Goal: Task Accomplishment & Management: Manage account settings

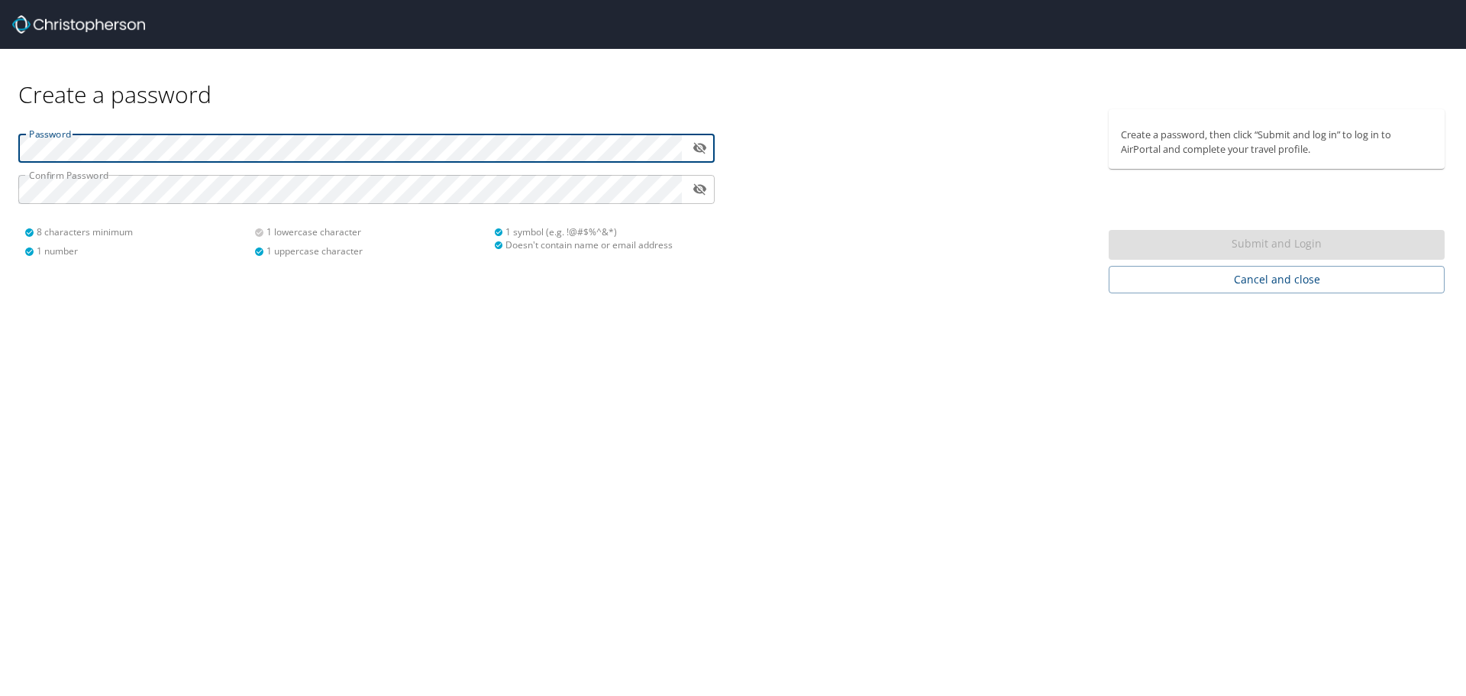
click at [702, 148] on icon "toggle password visibility" at bounding box center [700, 147] width 15 height 15
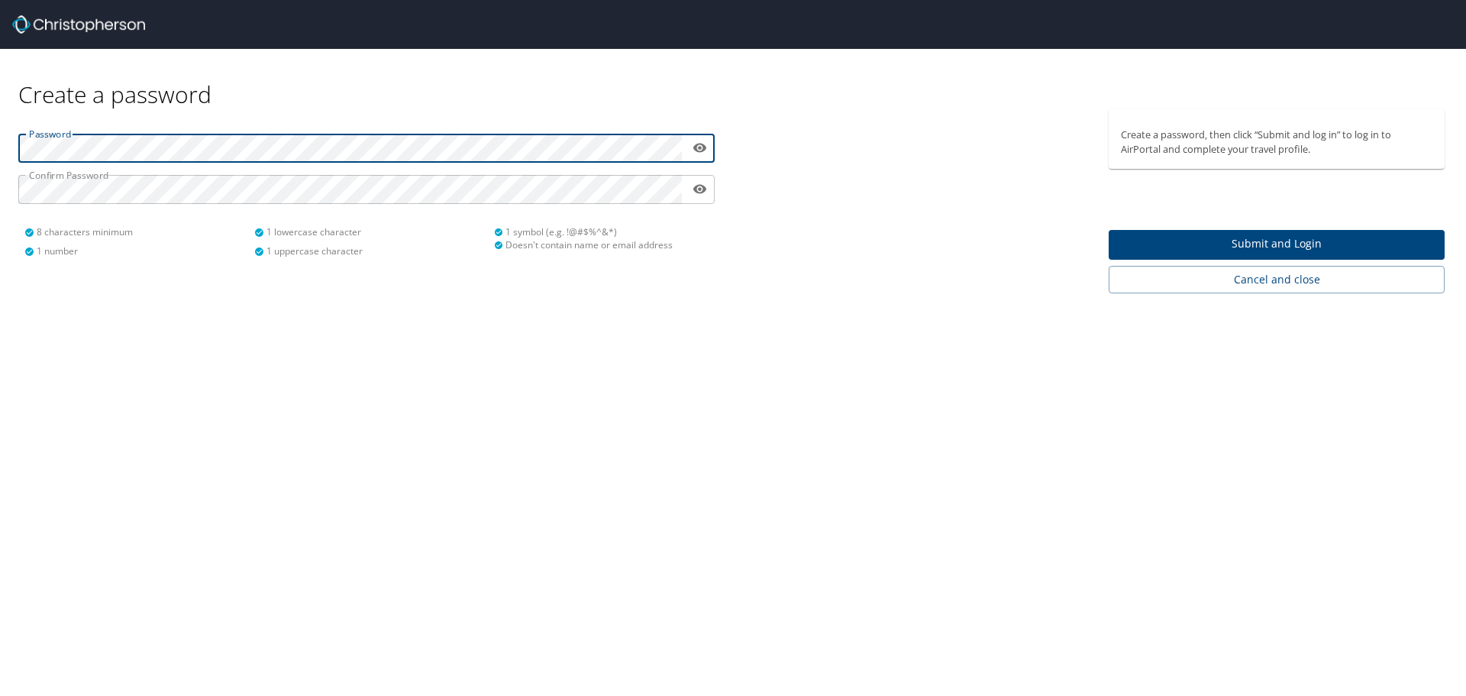
click at [1280, 244] on span "Submit and Login" at bounding box center [1277, 243] width 312 height 19
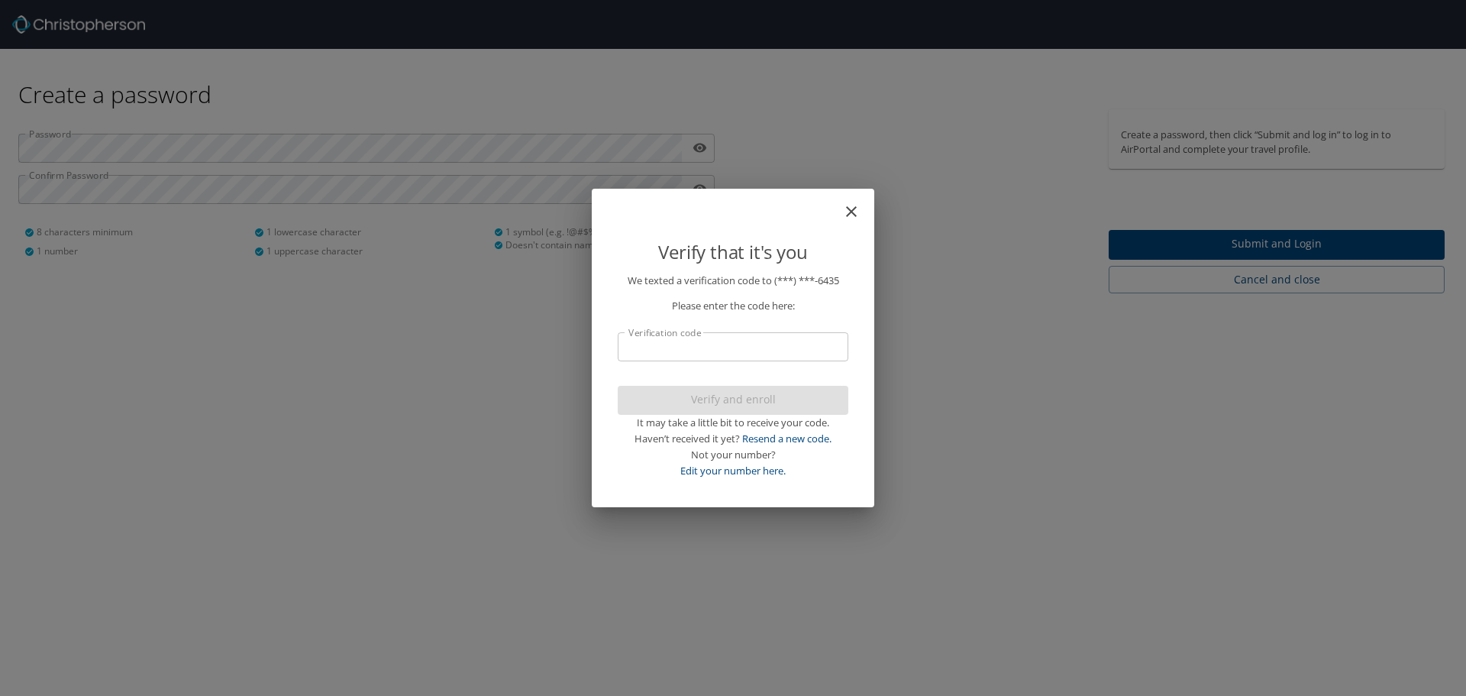
click at [726, 351] on input "Verification code" at bounding box center [733, 346] width 231 height 29
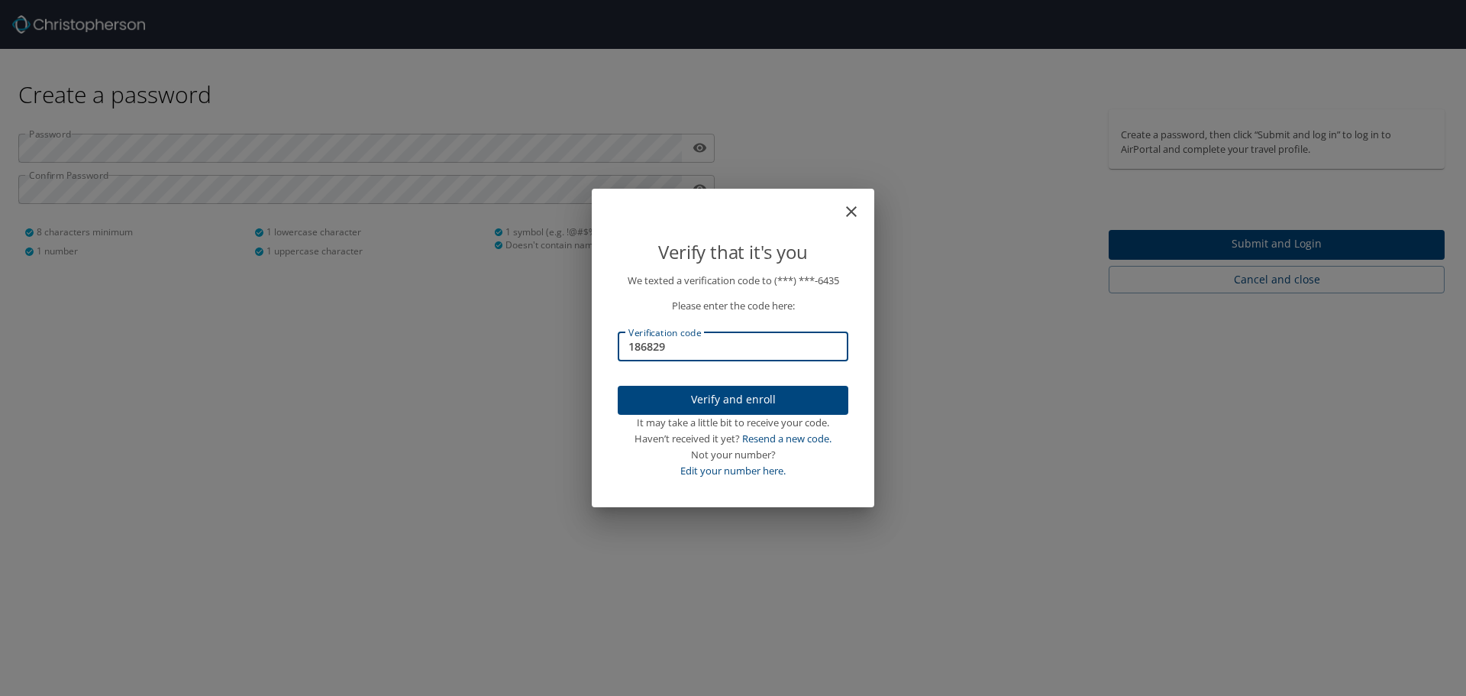
type input "186829"
click at [730, 402] on span "Verify and enroll" at bounding box center [733, 399] width 206 height 19
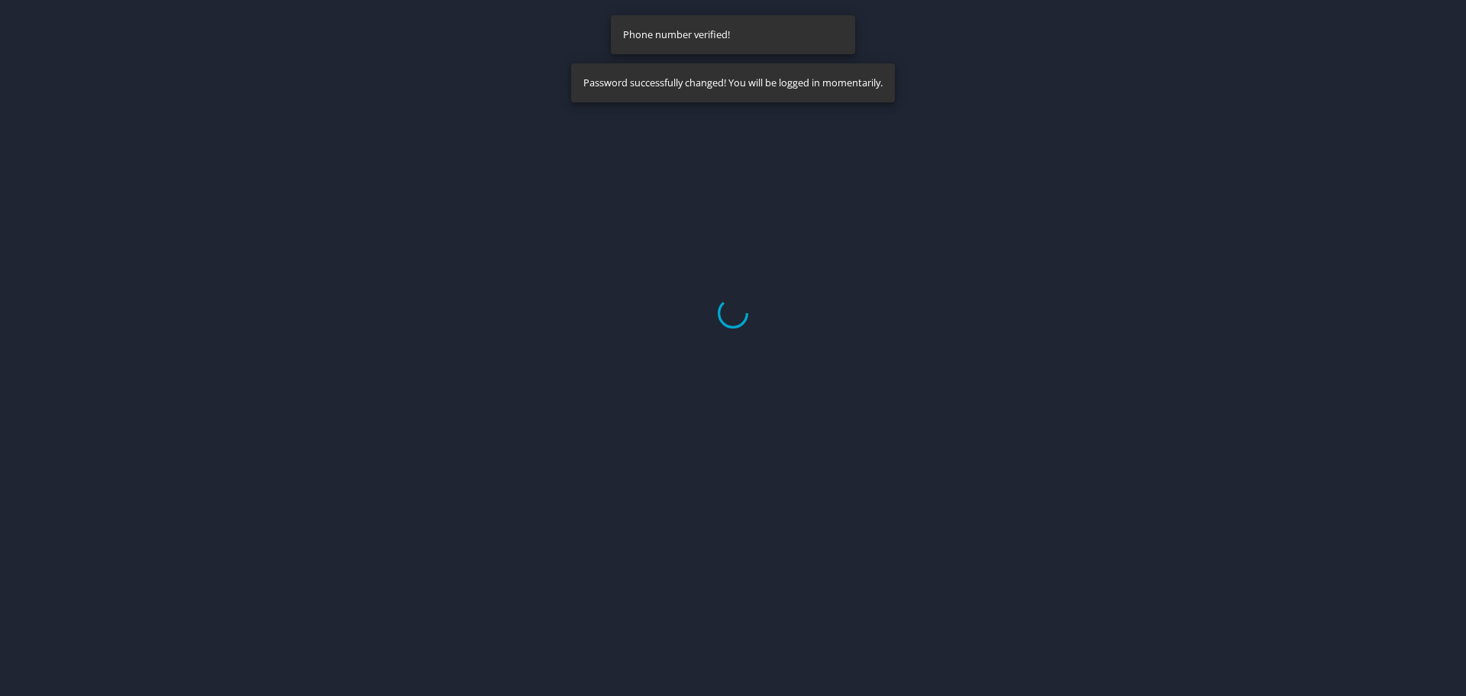
select select "US"
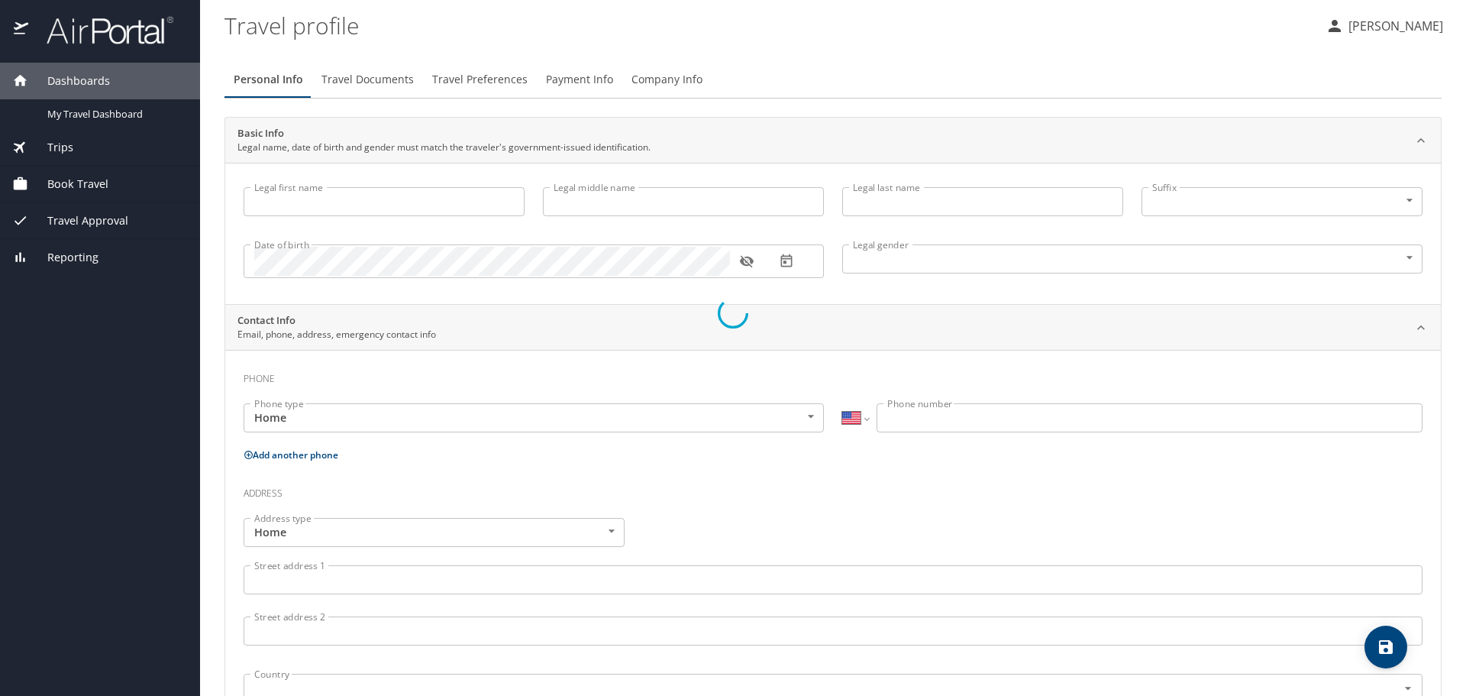
type input "[PERSON_NAME]"
type input "[DEMOGRAPHIC_DATA]"
select select "US"
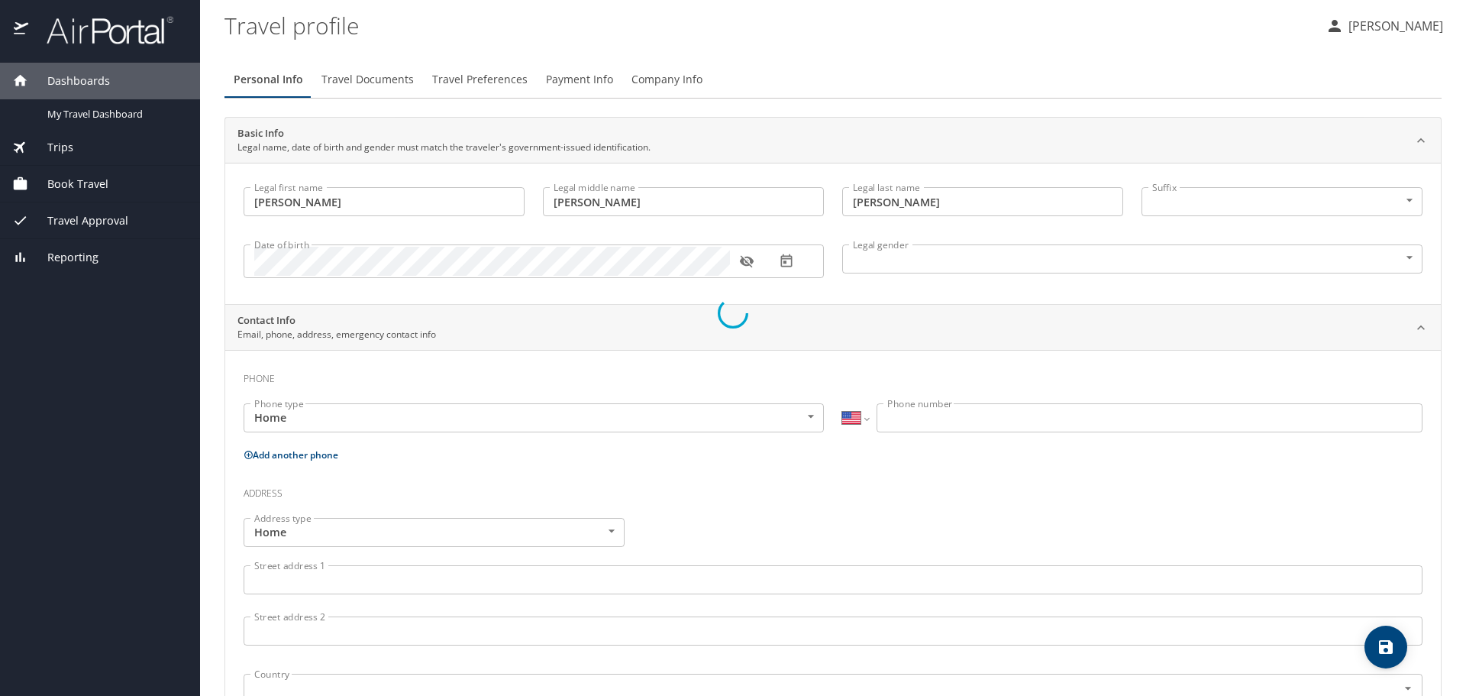
select select "US"
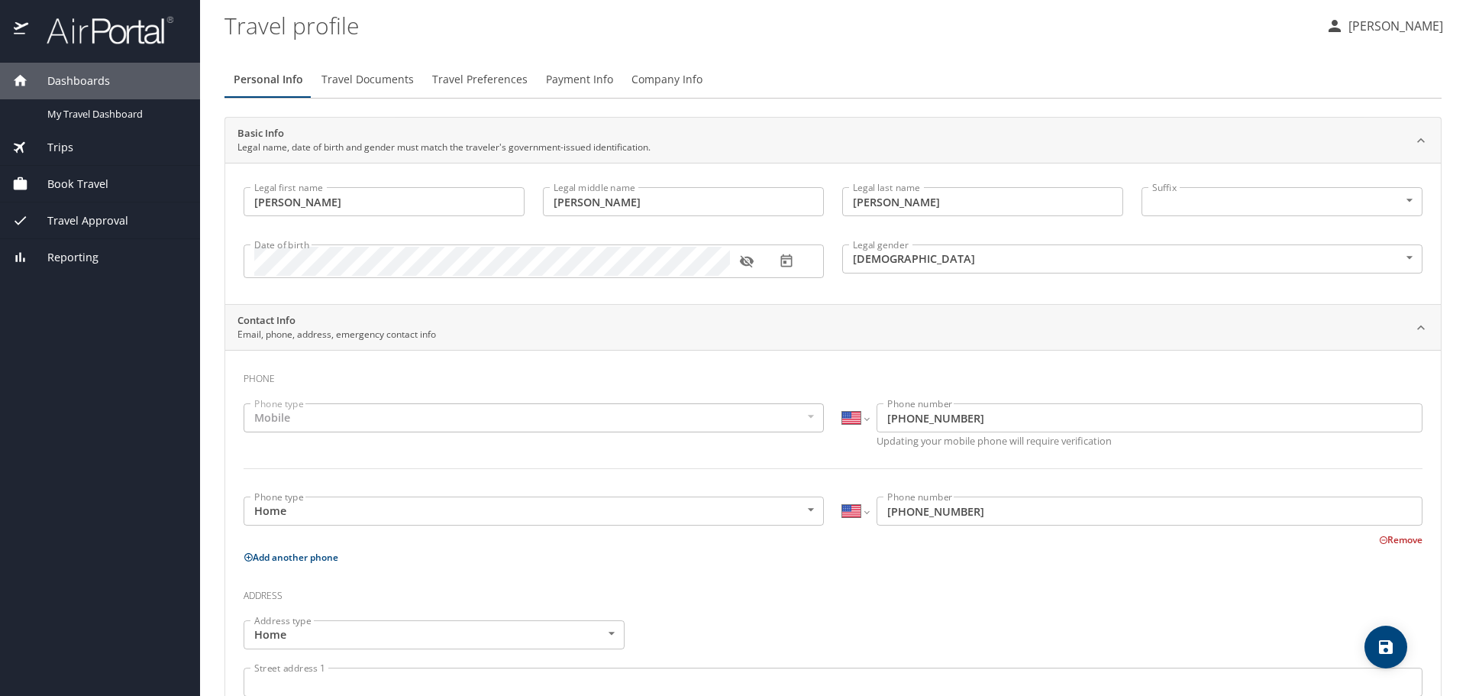
click at [333, 415] on div "Mobile" at bounding box center [534, 417] width 580 height 29
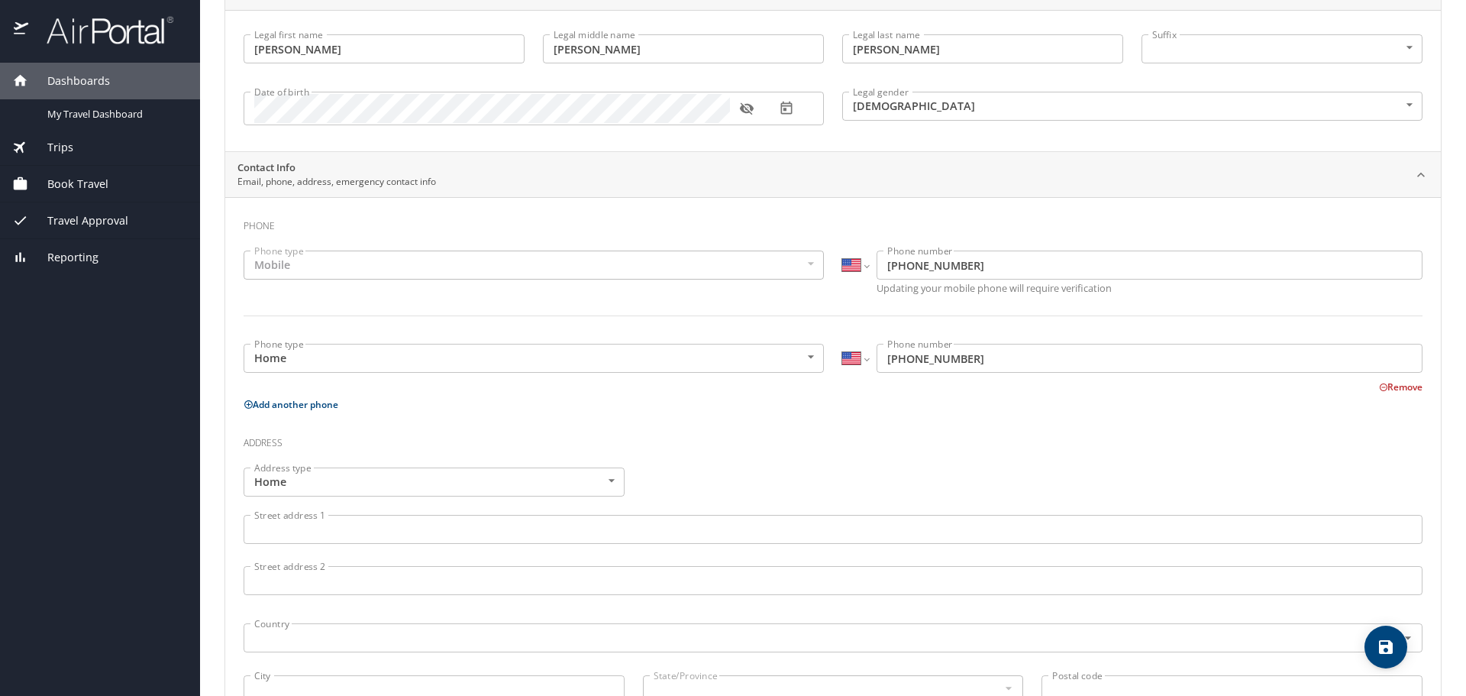
scroll to position [305, 0]
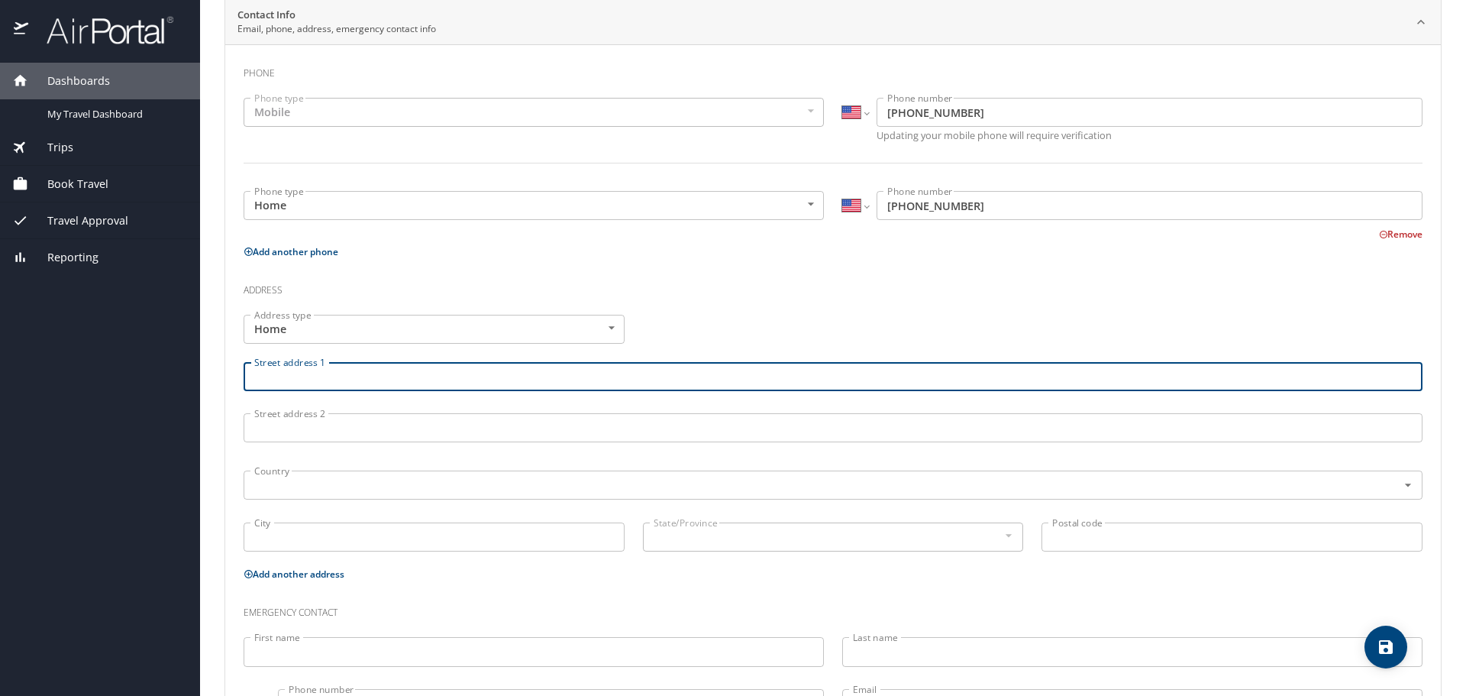
click at [277, 379] on input "Street address 1" at bounding box center [833, 376] width 1179 height 29
type input "[STREET_ADDRESS]"
click at [285, 489] on input "text" at bounding box center [810, 485] width 1125 height 20
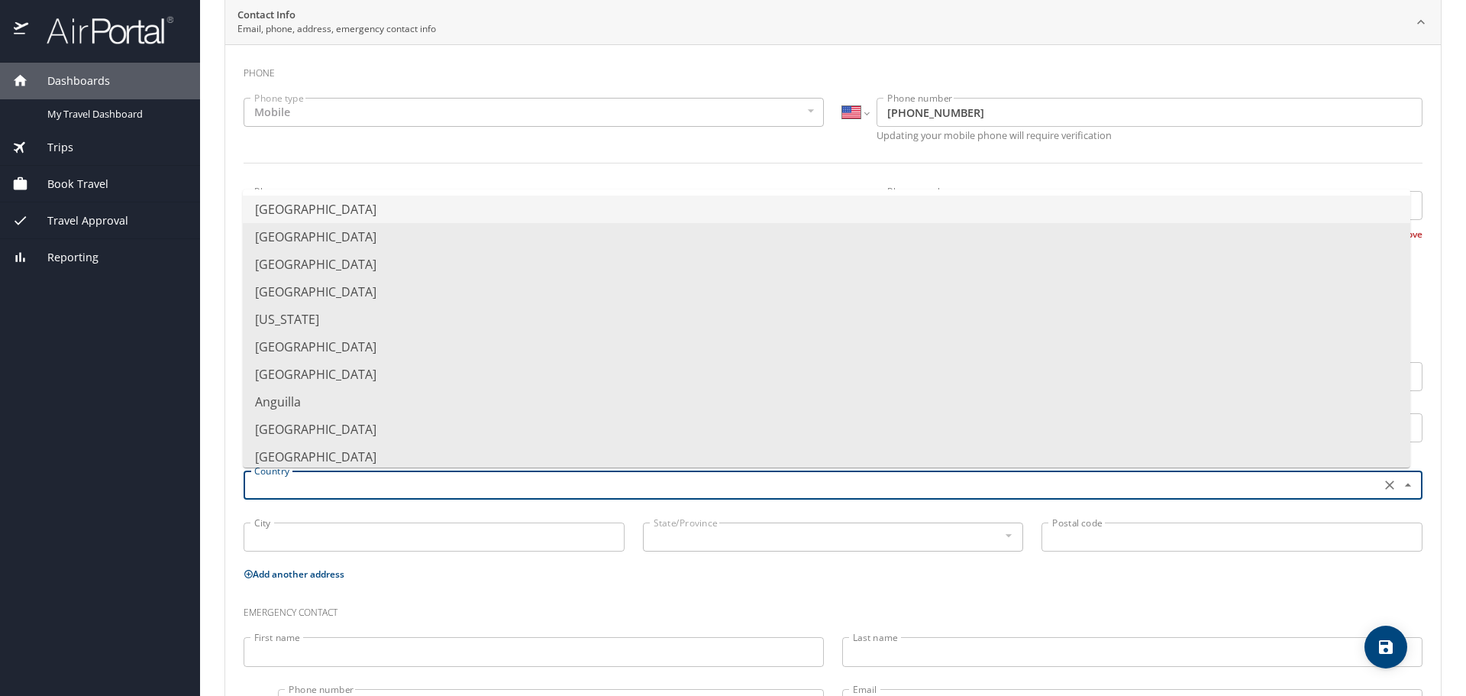
click at [360, 203] on li "[GEOGRAPHIC_DATA]" at bounding box center [826, 208] width 1167 height 27
type input "[GEOGRAPHIC_DATA]"
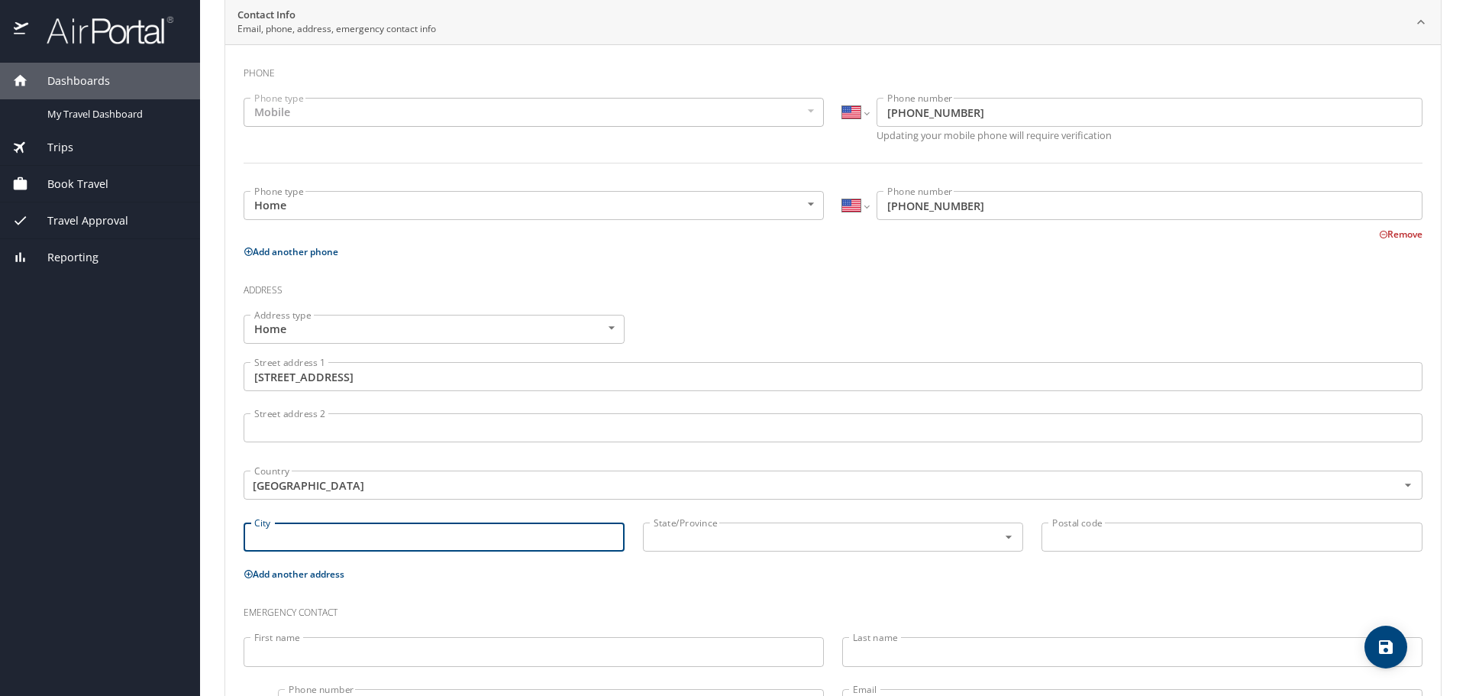
click at [263, 538] on input "City" at bounding box center [434, 536] width 381 height 29
type input "Bismarck"
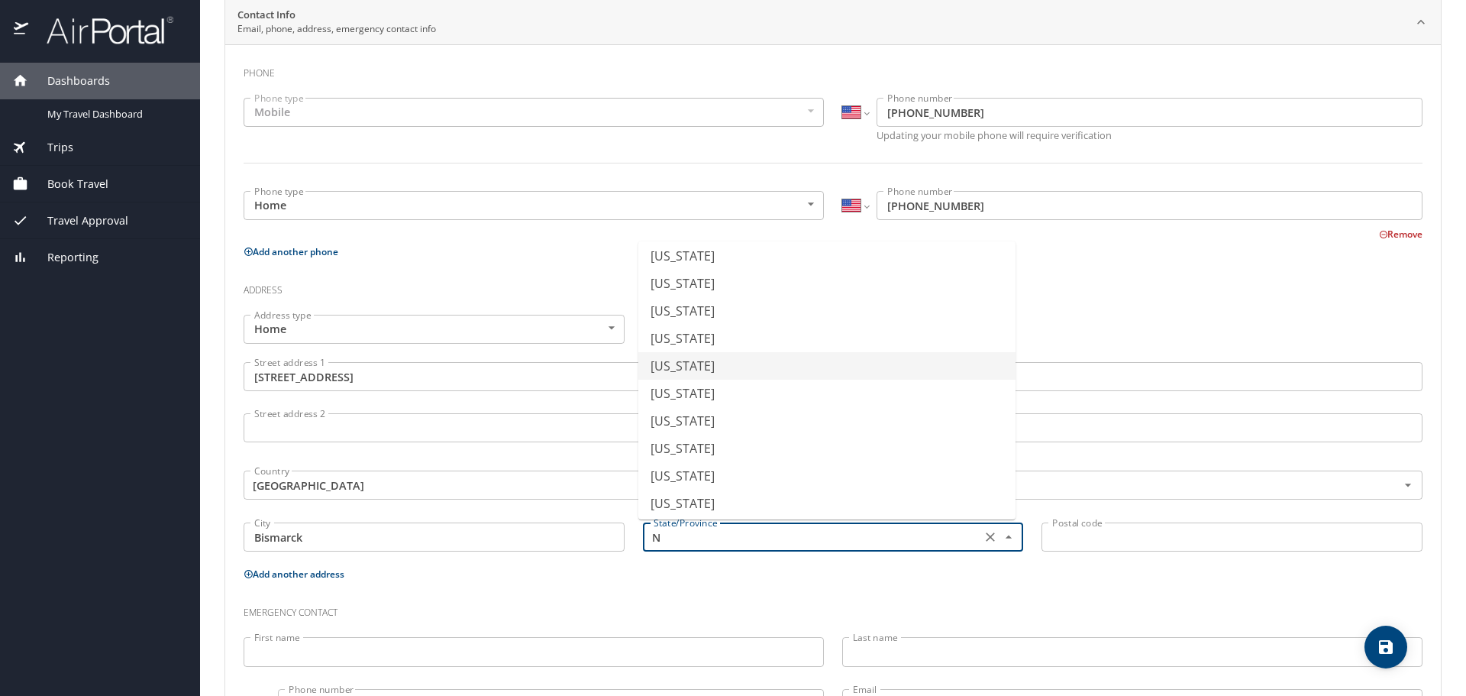
scroll to position [494, 0]
click at [698, 345] on li "[US_STATE]" at bounding box center [826, 344] width 377 height 27
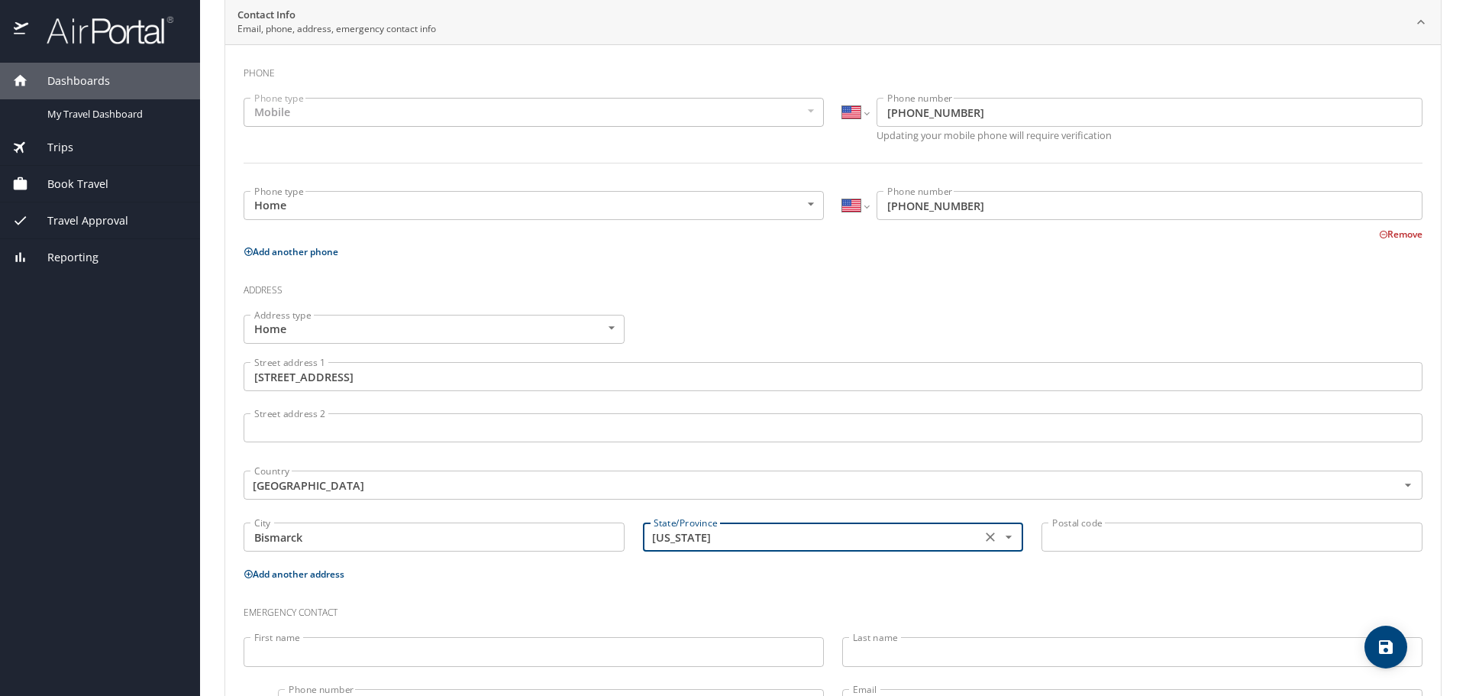
type input "[US_STATE]"
click at [1050, 533] on input "Postal code" at bounding box center [1232, 536] width 381 height 29
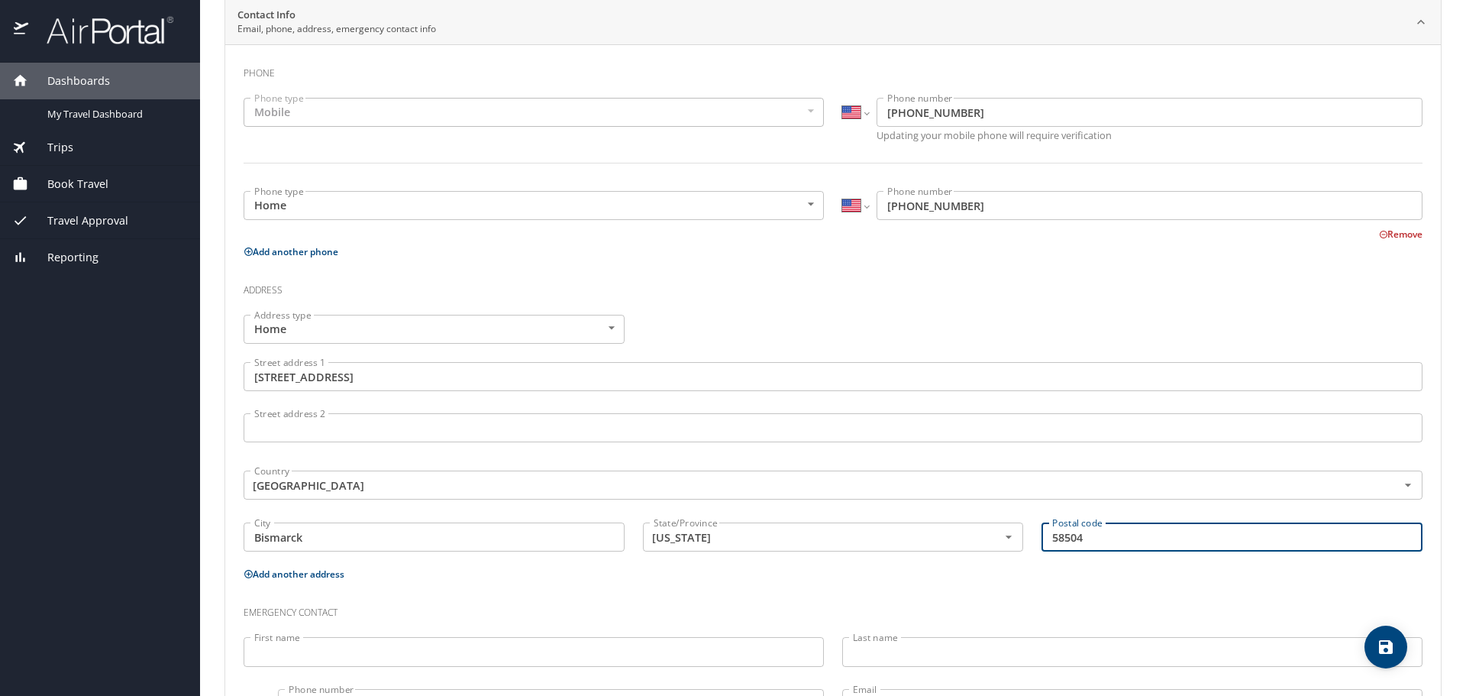
scroll to position [378, 0]
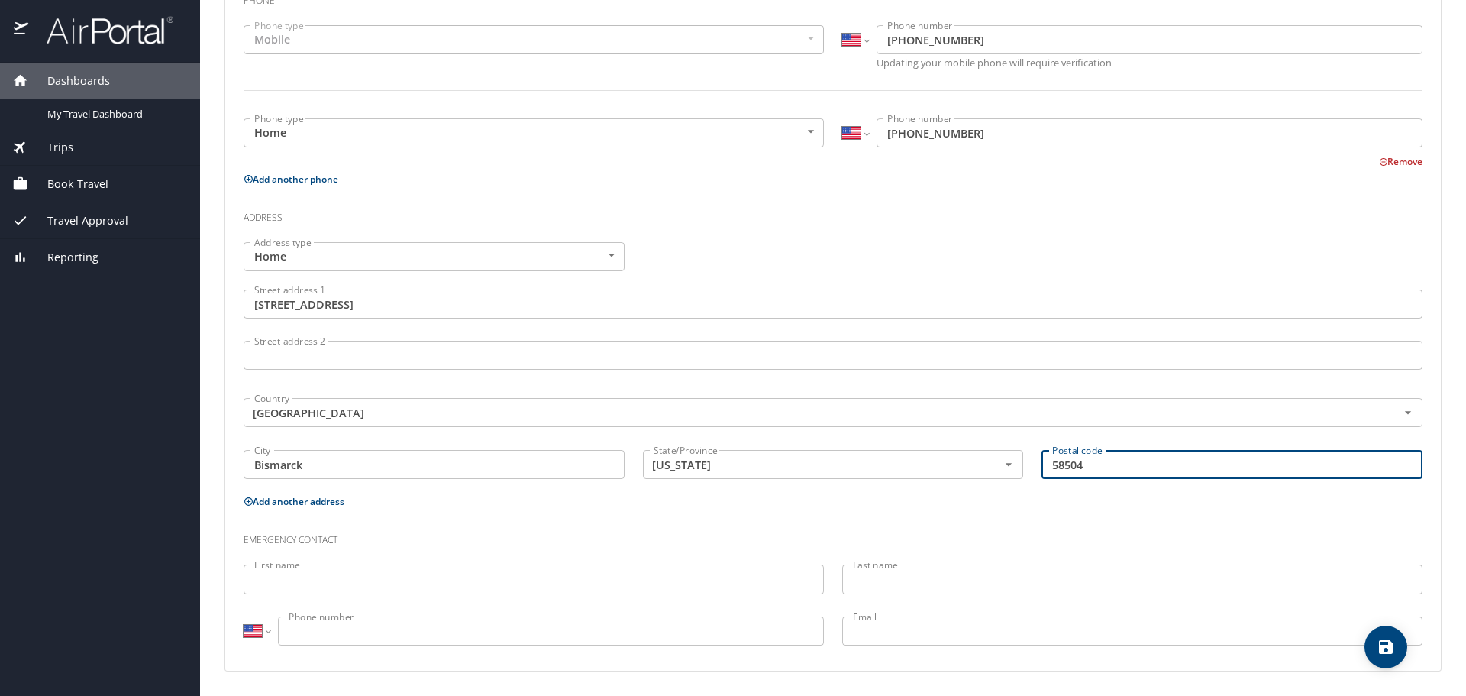
type input "58504"
click at [357, 579] on input "First name" at bounding box center [534, 578] width 580 height 29
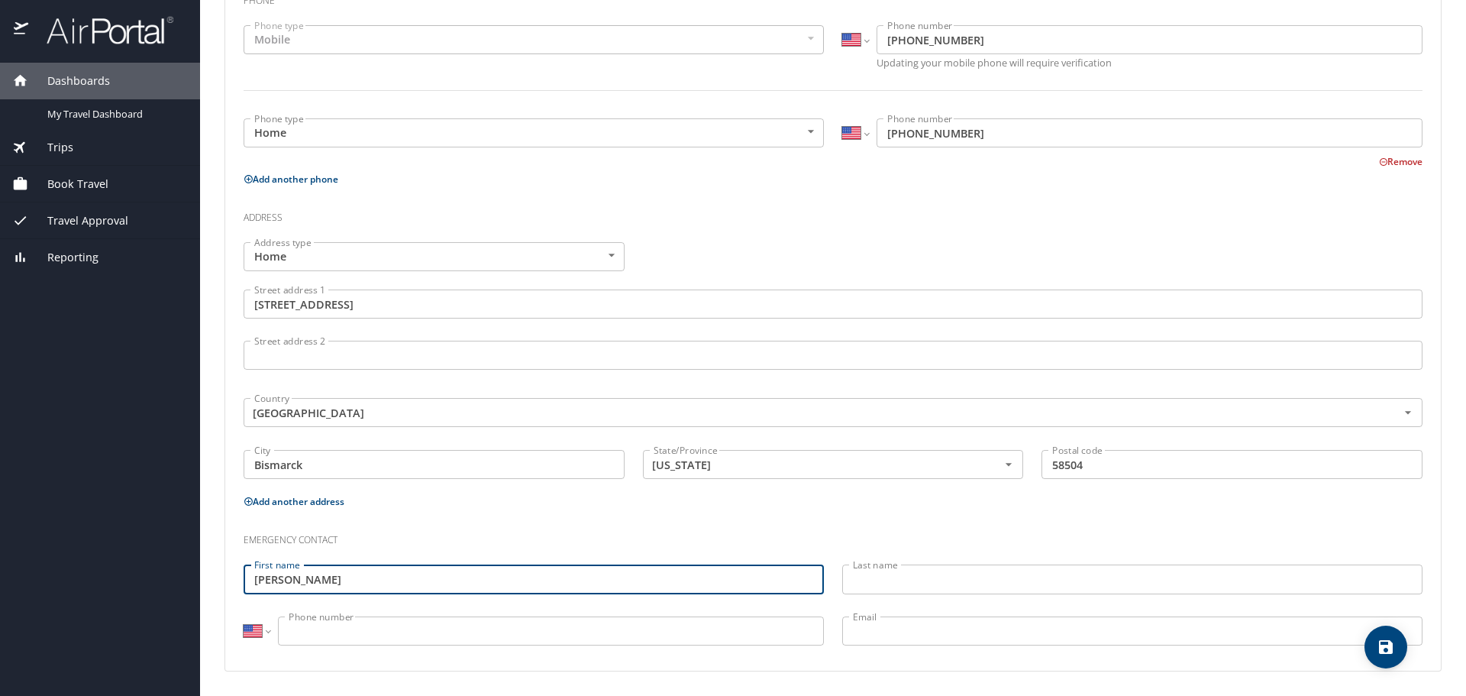
type input "[PERSON_NAME]"
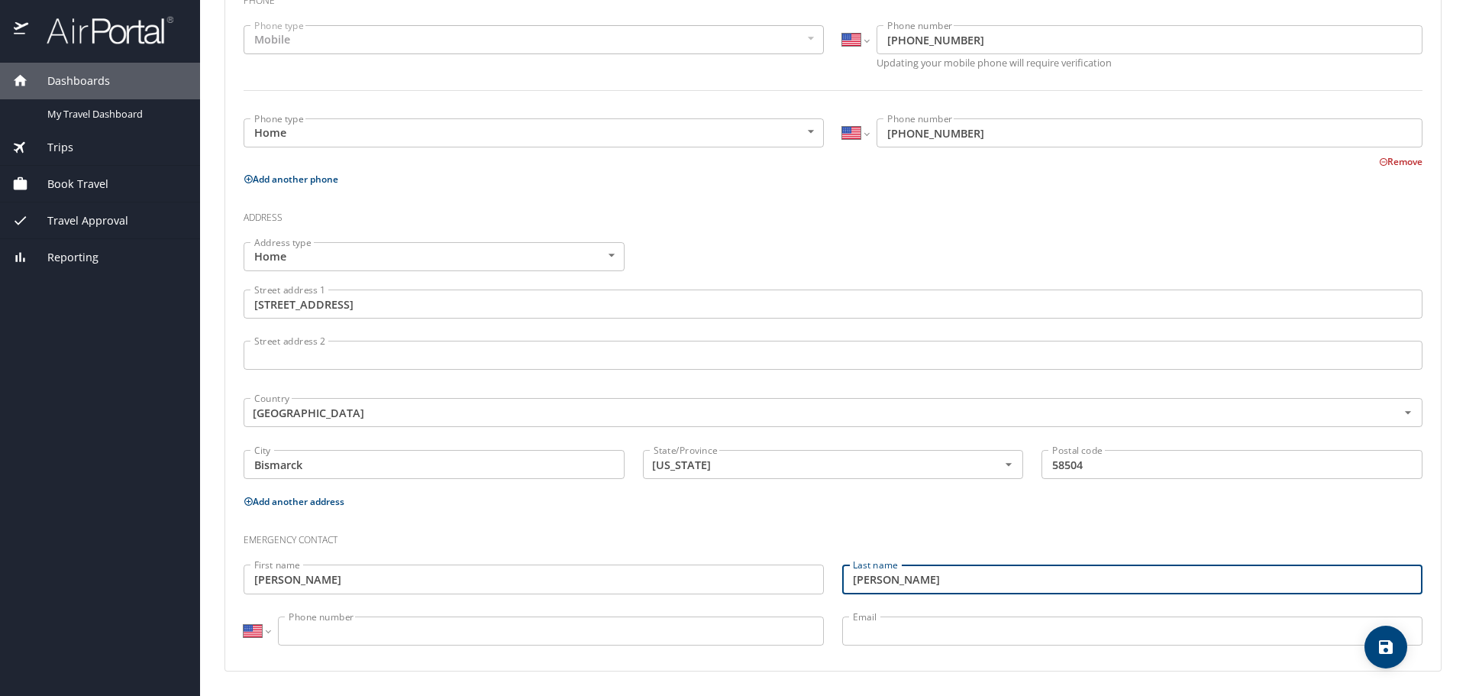
type input "[PERSON_NAME]"
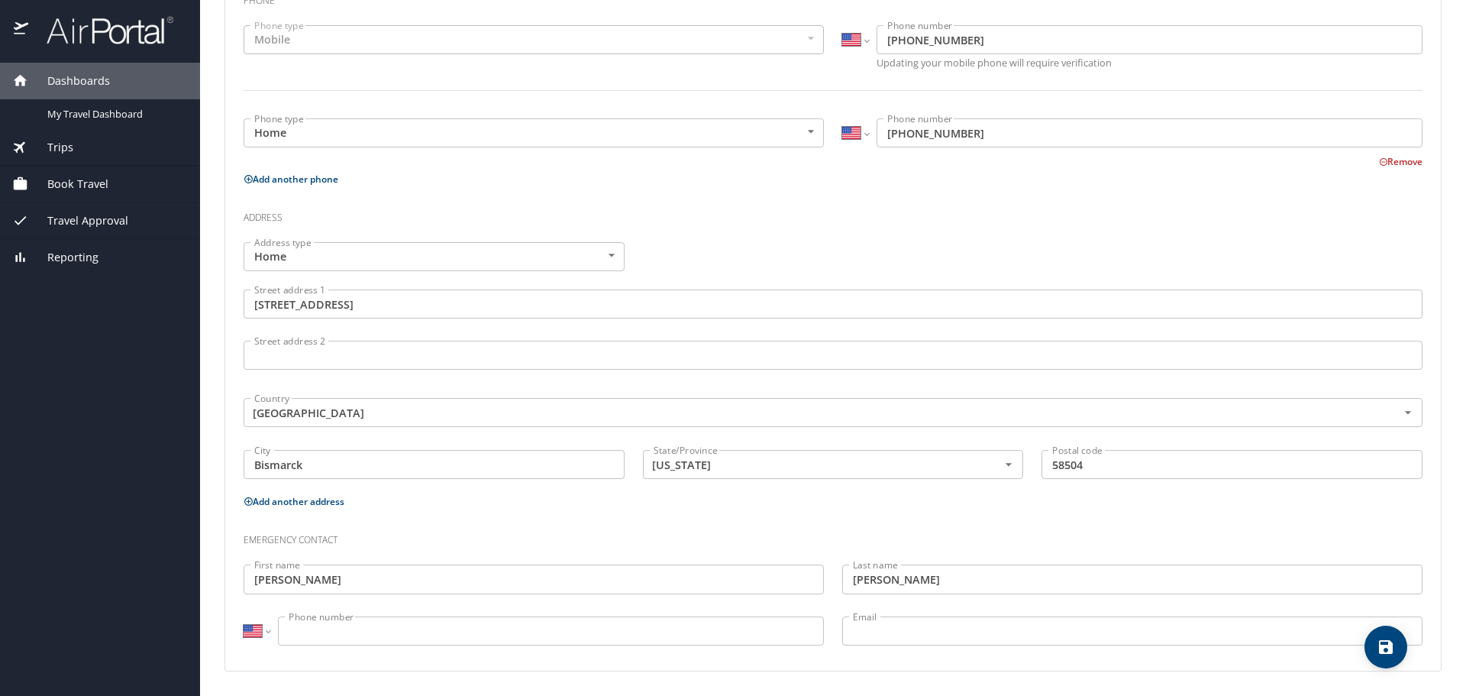
click at [382, 615] on div "International [GEOGRAPHIC_DATA] [GEOGRAPHIC_DATA] [GEOGRAPHIC_DATA] [GEOGRAPHIC…" at bounding box center [533, 632] width 599 height 51
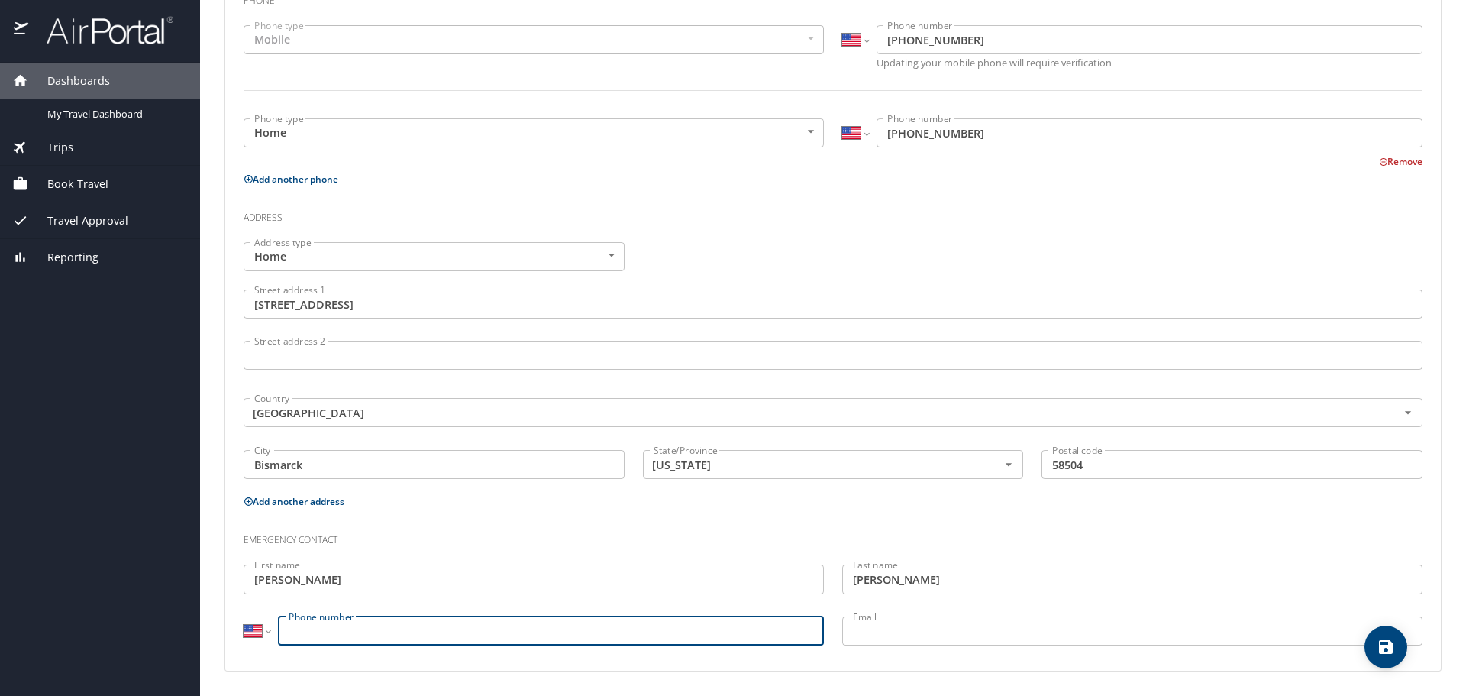
click at [371, 628] on input "Phone number" at bounding box center [551, 630] width 546 height 29
type input "[PHONE_NUMBER]"
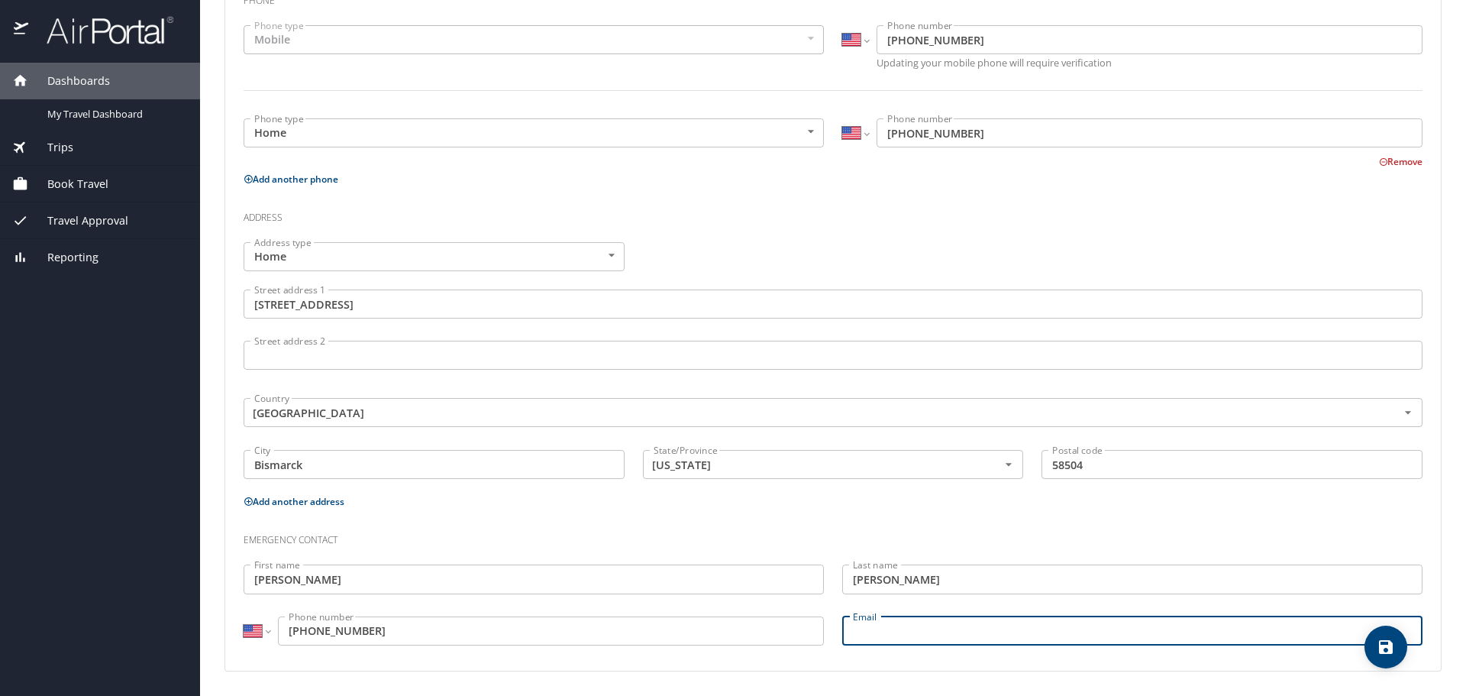
click at [873, 631] on input "Email" at bounding box center [1132, 630] width 580 height 29
type input "[PERSON_NAME][EMAIL_ADDRESS][DOMAIN_NAME]"
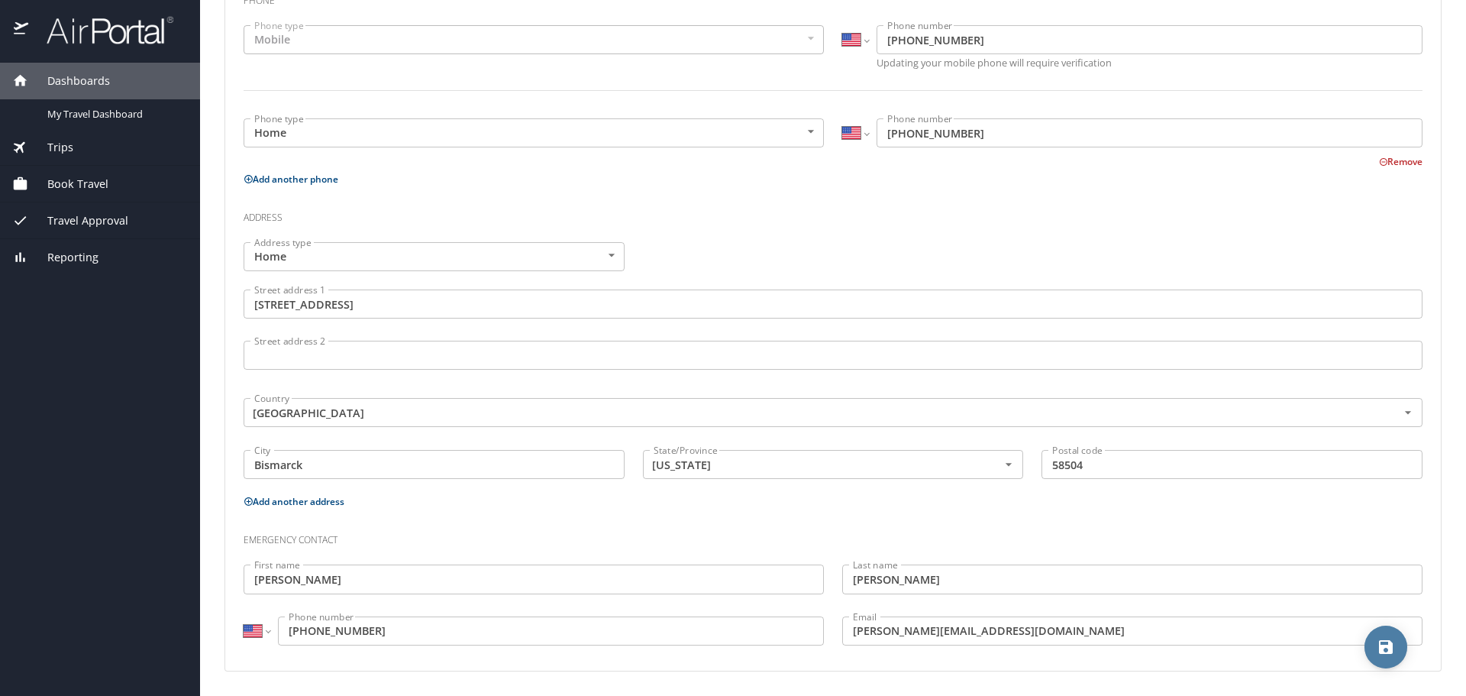
click at [1390, 644] on icon "save" at bounding box center [1386, 647] width 14 height 14
select select "US"
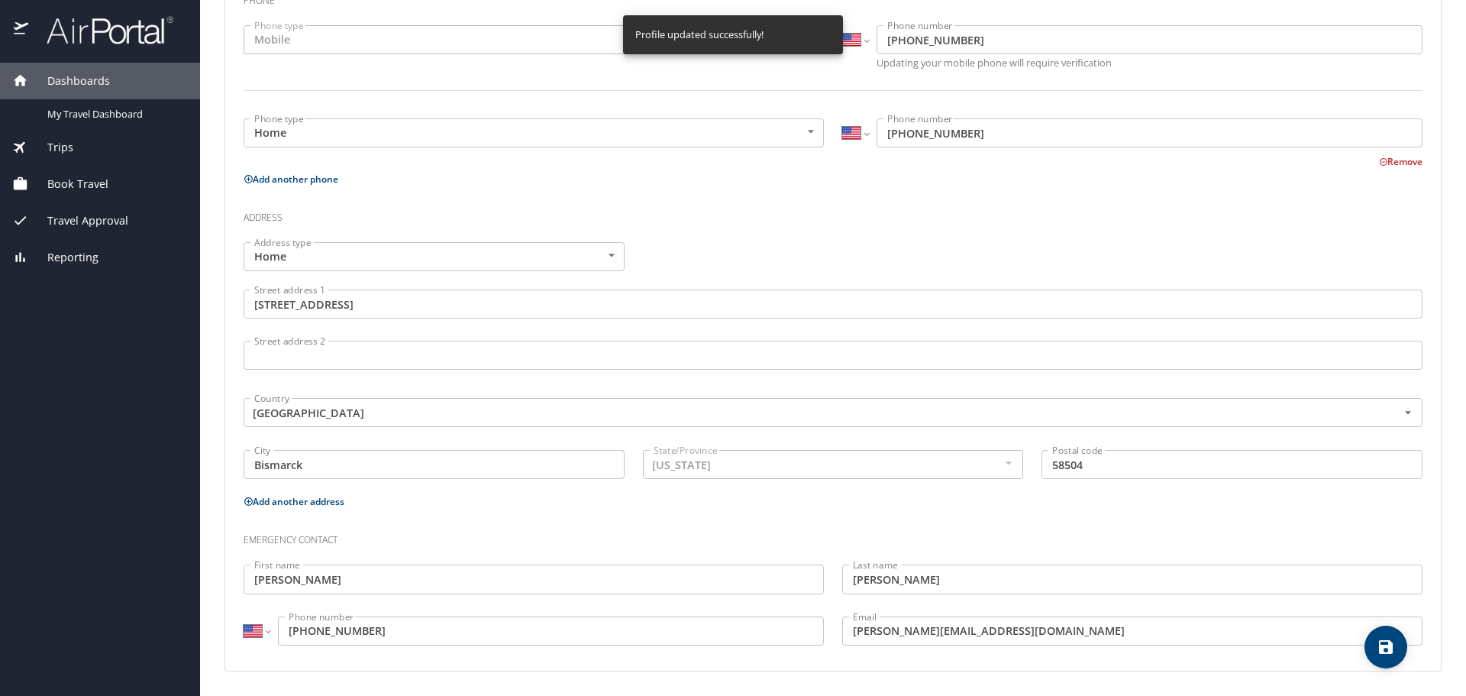
select select "US"
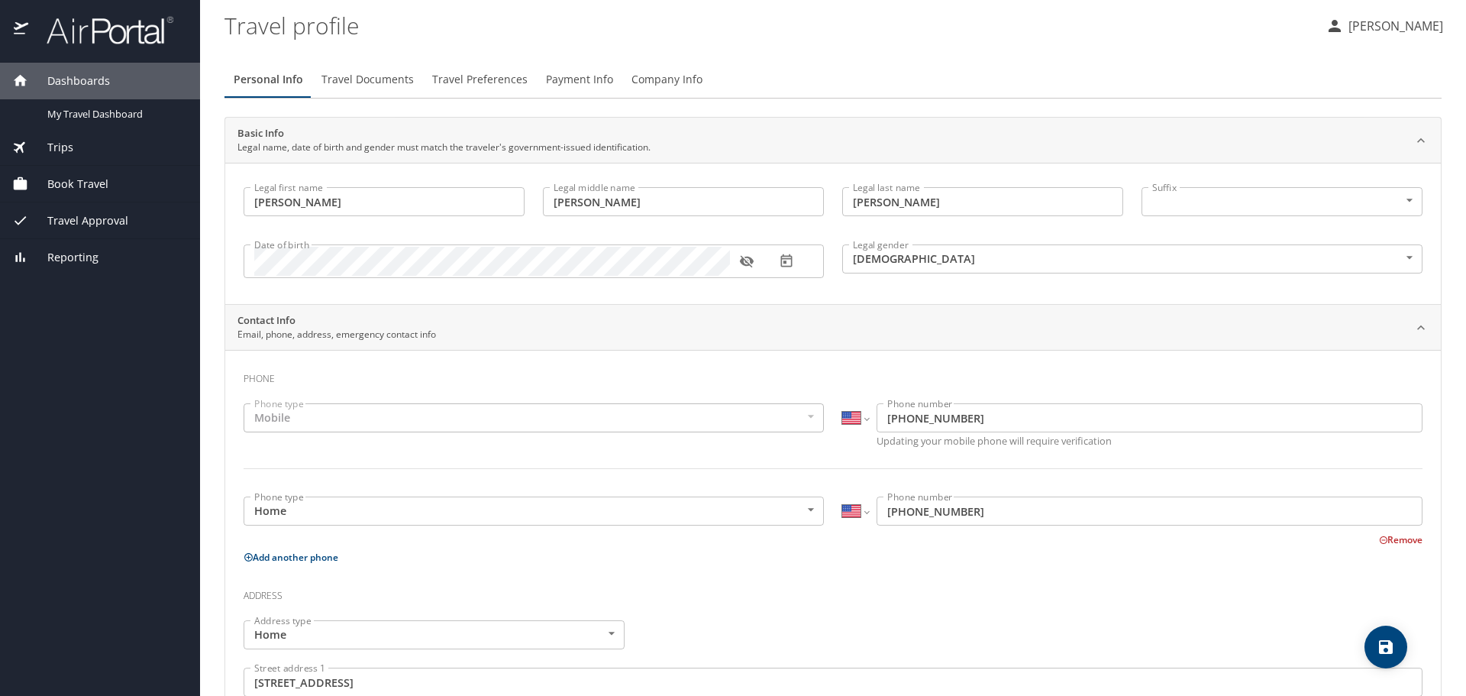
click at [365, 79] on span "Travel Documents" at bounding box center [367, 79] width 92 height 19
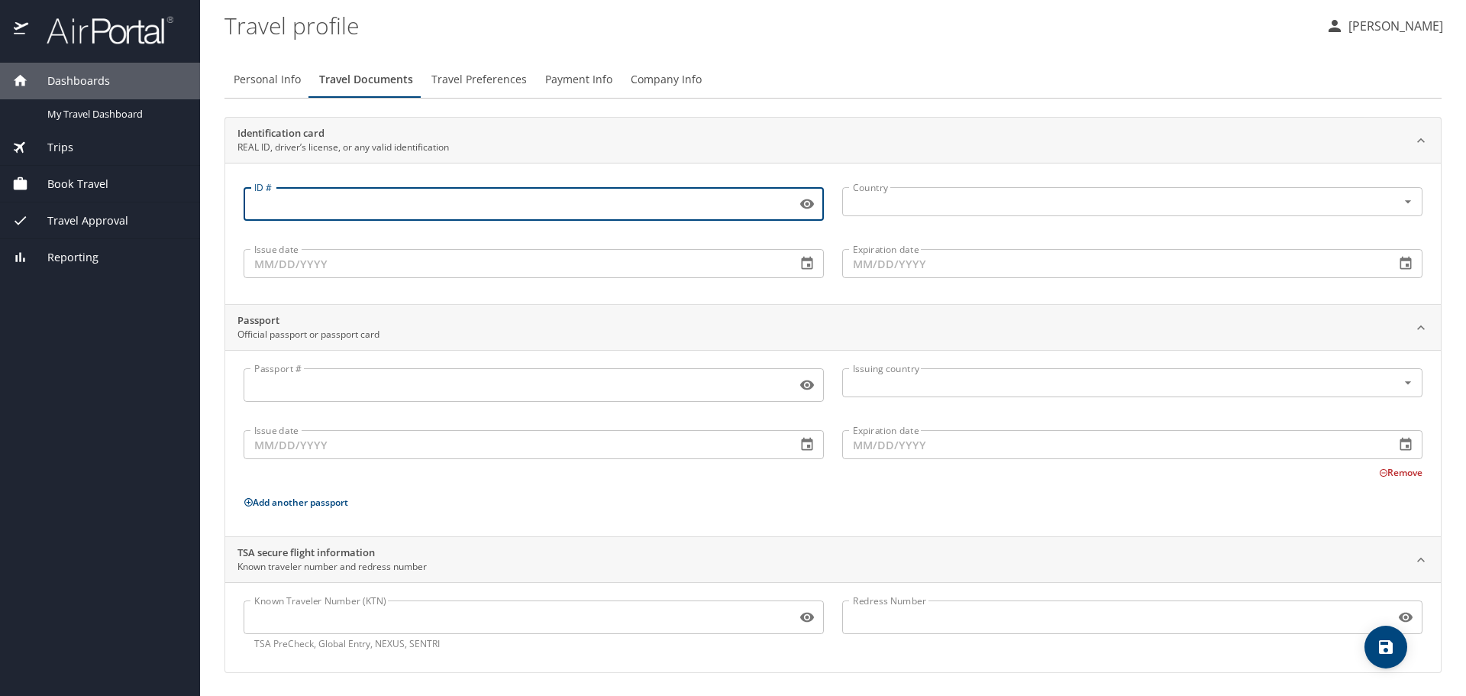
click at [325, 201] on input "ID #" at bounding box center [517, 203] width 547 height 29
type input "RIE-74-2460"
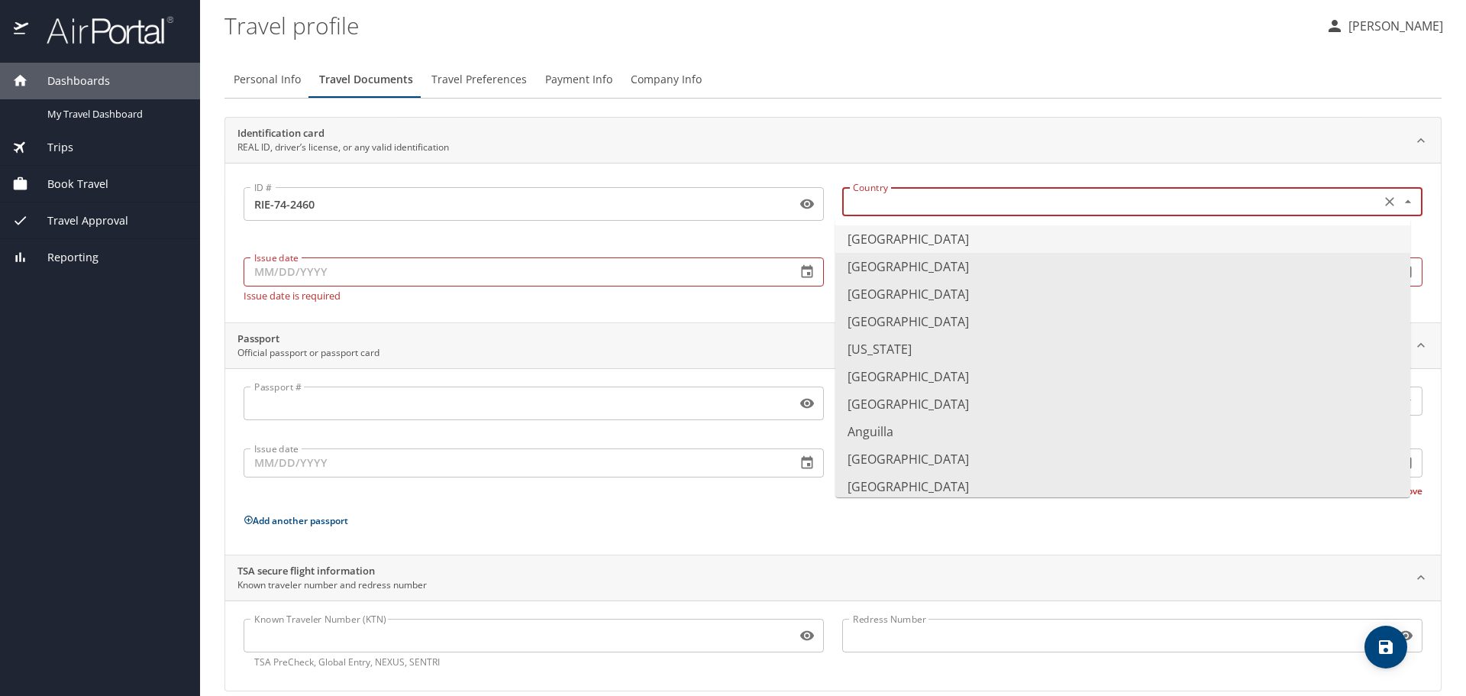
click at [856, 201] on input "text" at bounding box center [1110, 202] width 526 height 20
click at [886, 241] on li "[GEOGRAPHIC_DATA]" at bounding box center [1122, 238] width 575 height 27
type input "[GEOGRAPHIC_DATA]"
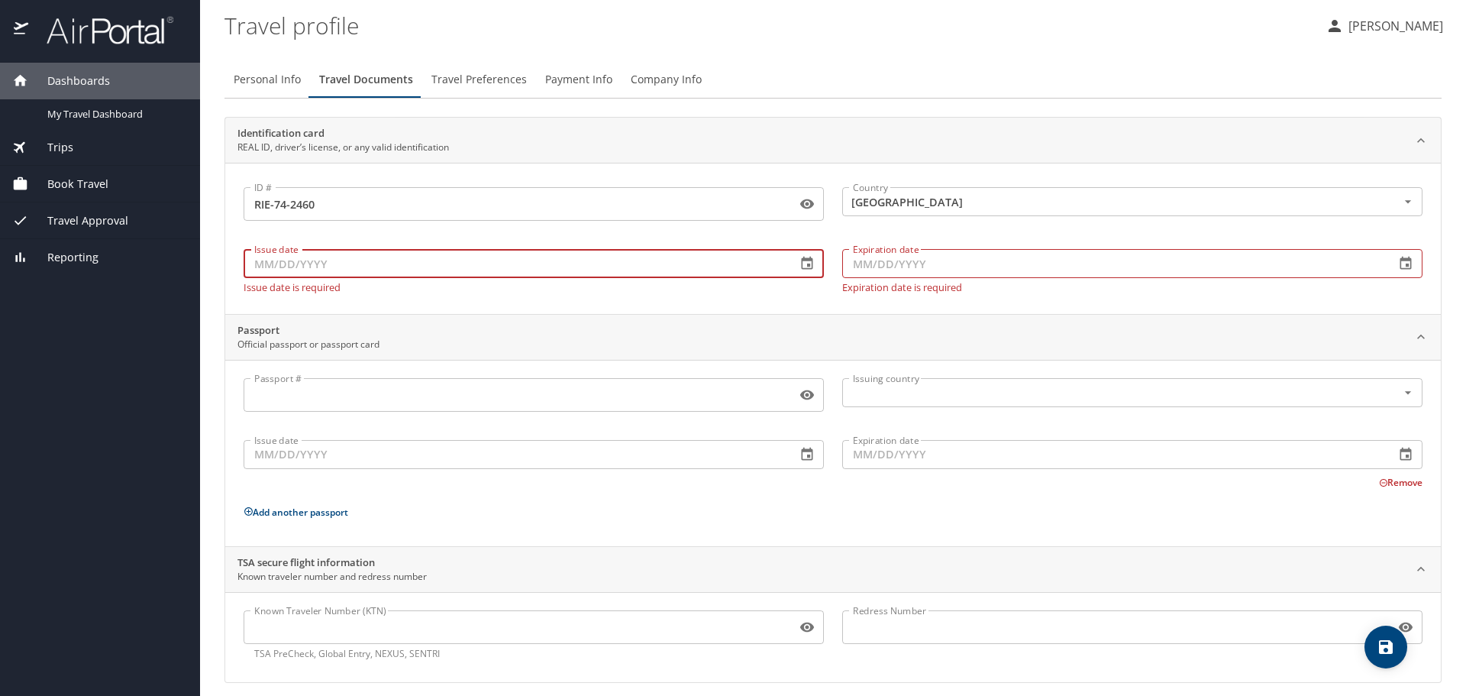
click at [375, 255] on input "Issue date" at bounding box center [514, 263] width 541 height 29
type input "[DATE]"
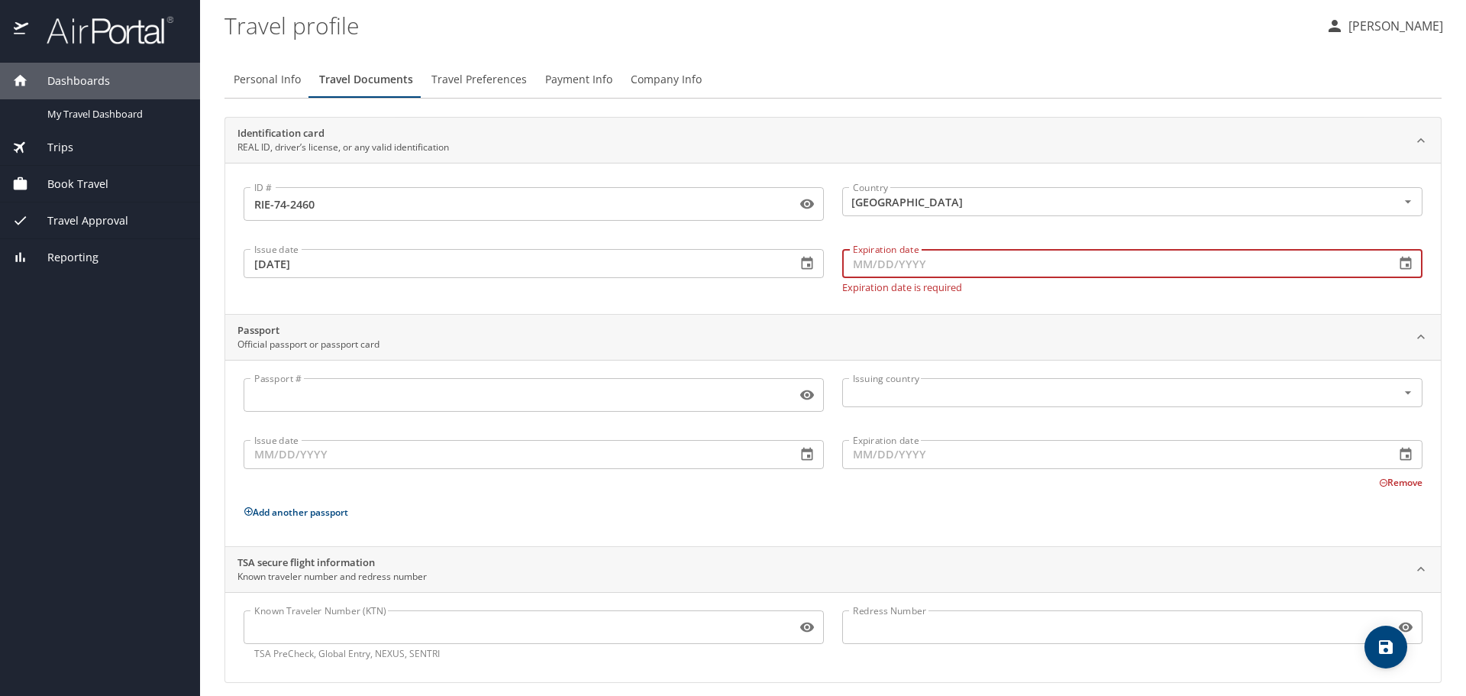
click at [971, 266] on input "Expiration date" at bounding box center [1112, 263] width 541 height 29
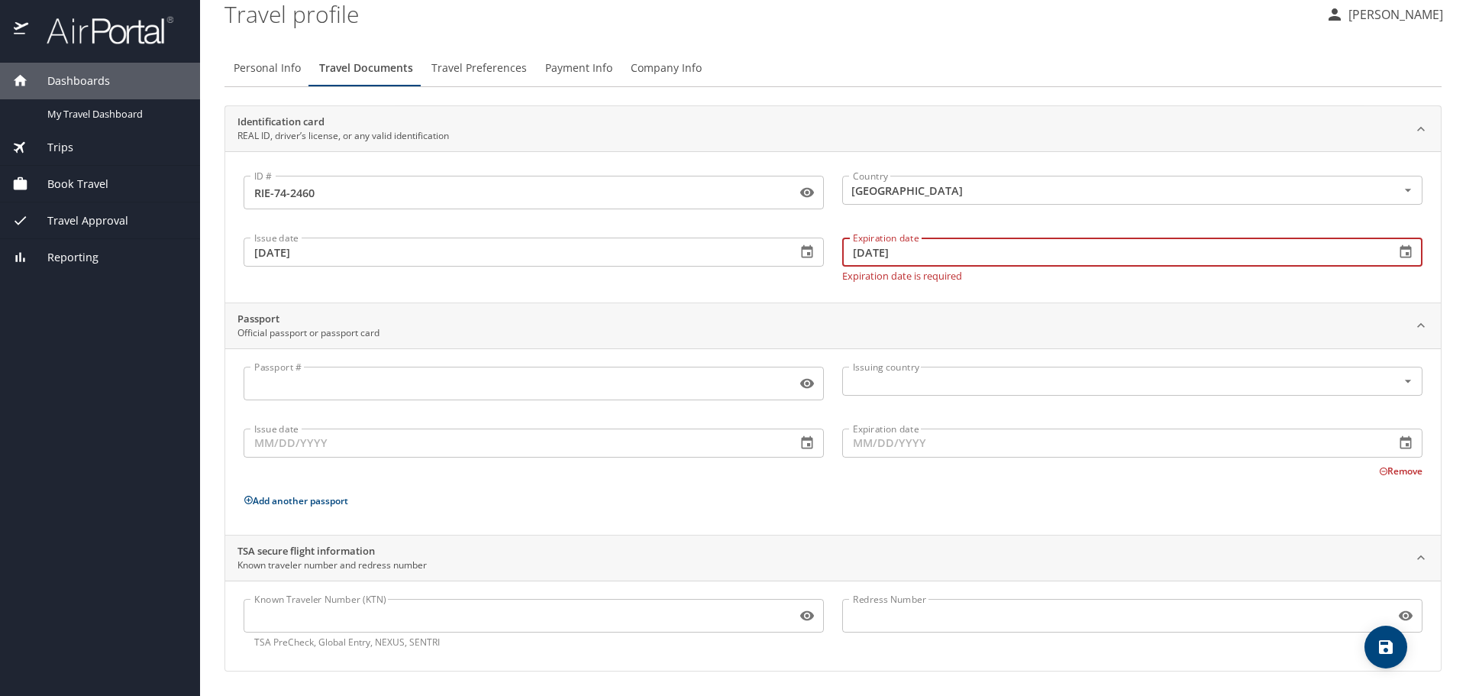
type input "[DATE]"
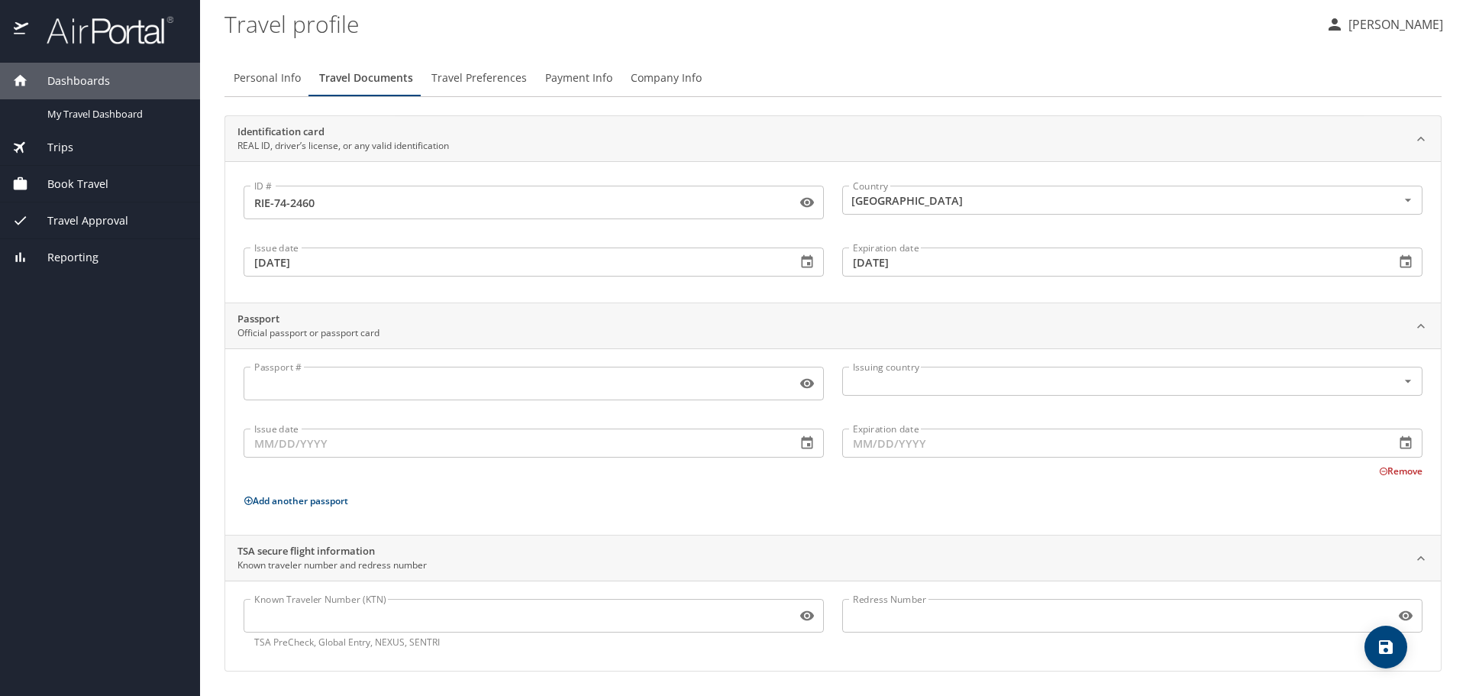
click at [537, 504] on p "Add another passport" at bounding box center [833, 500] width 1179 height 19
click at [1386, 642] on icon "save" at bounding box center [1386, 647] width 18 height 18
click at [470, 84] on span "Travel Preferences" at bounding box center [478, 78] width 95 height 19
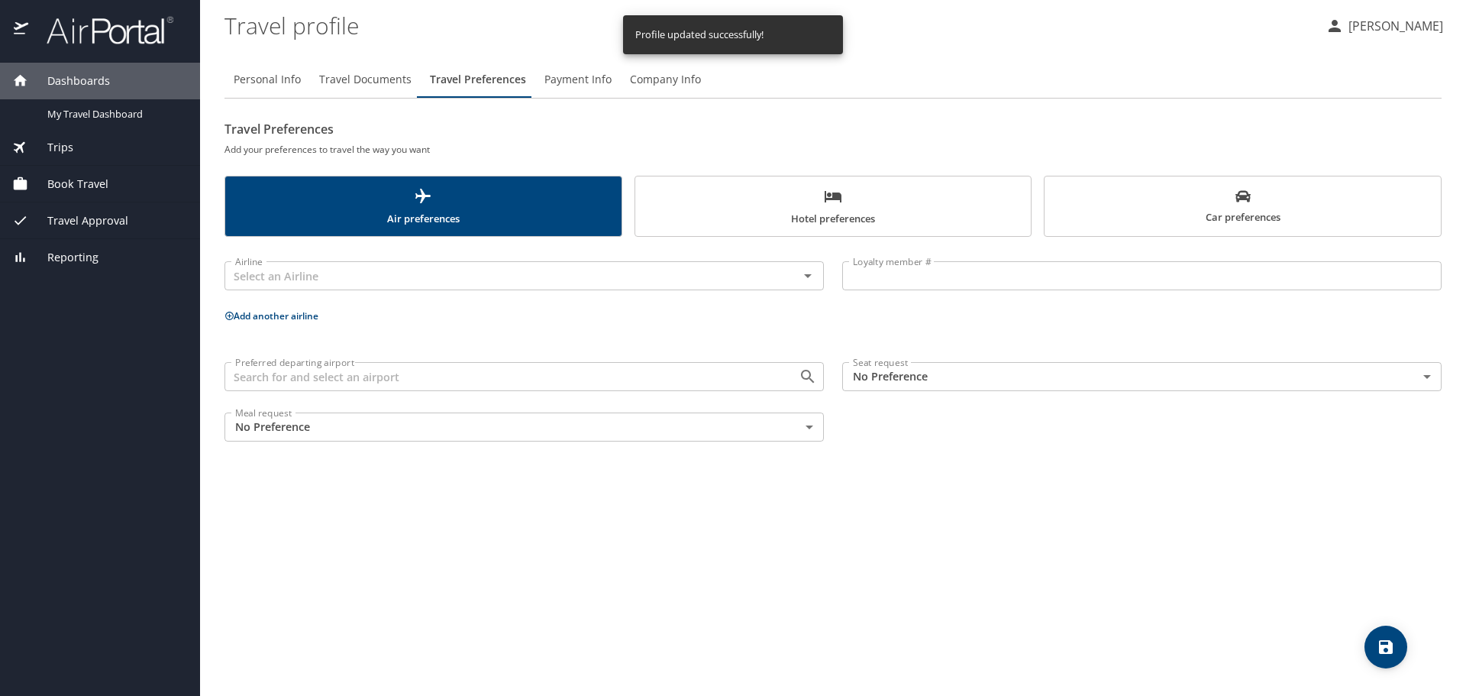
scroll to position [0, 0]
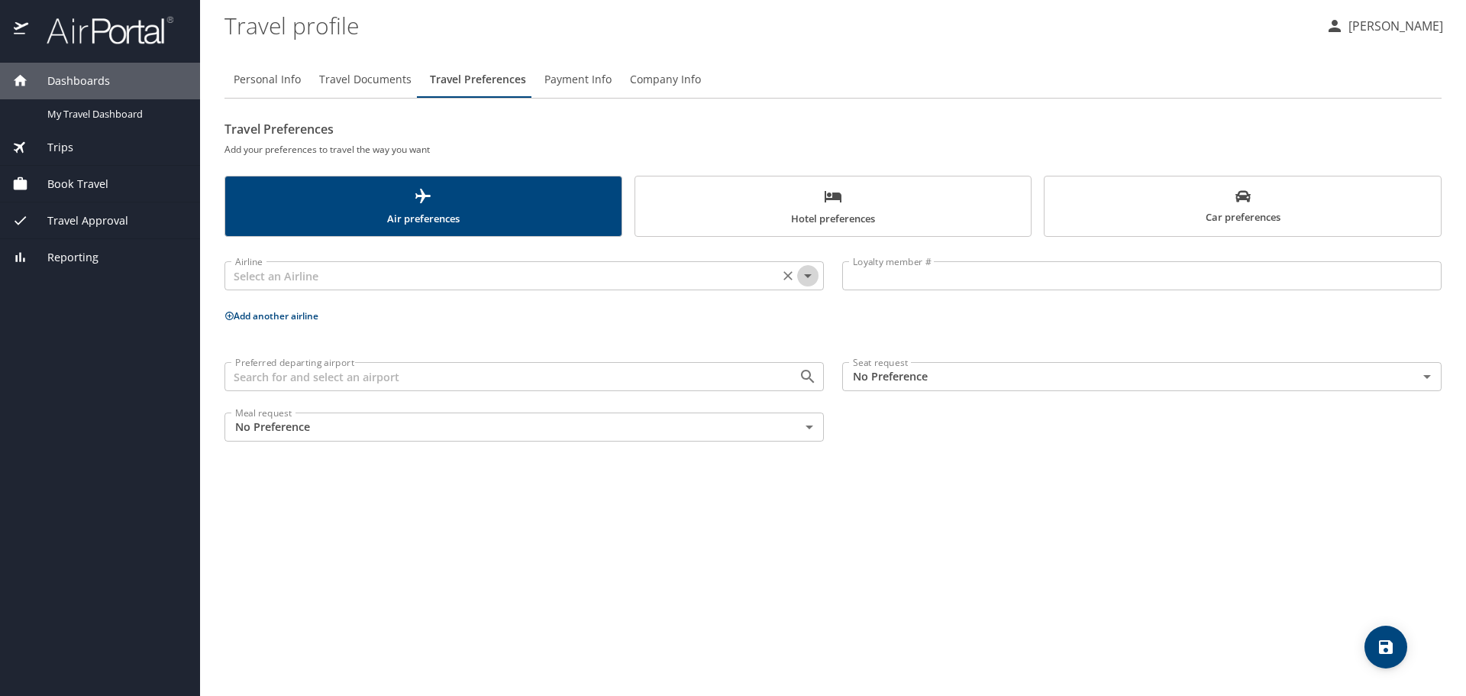
click at [812, 279] on icon "Open" at bounding box center [808, 275] width 18 height 18
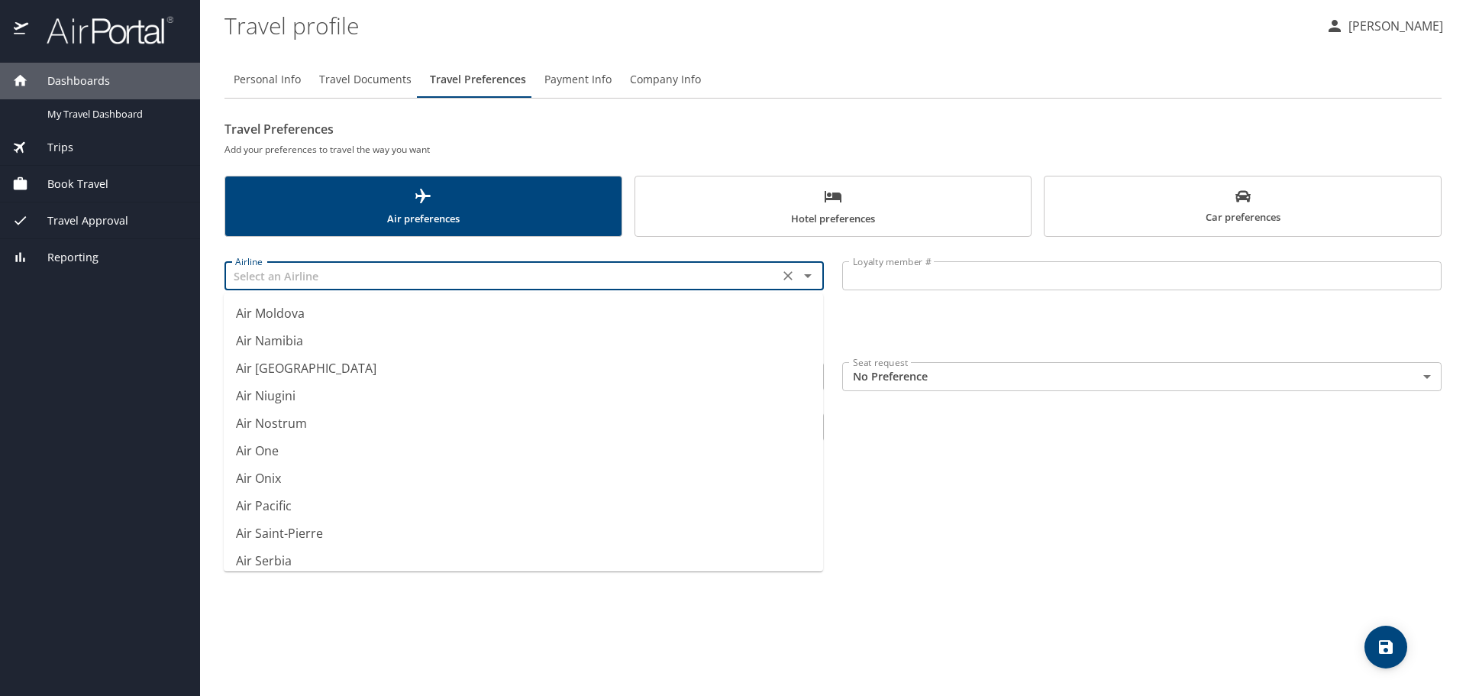
scroll to position [1222, 0]
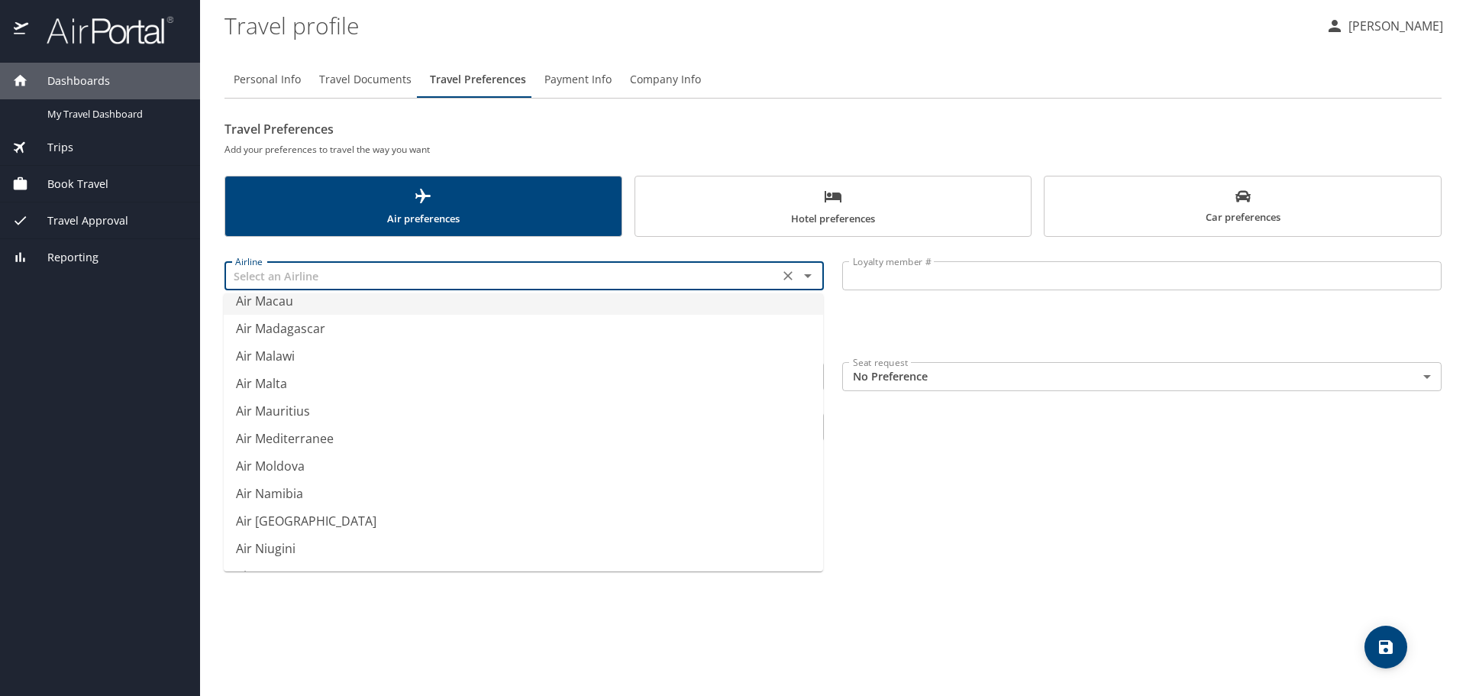
click at [782, 273] on icon "Clear" at bounding box center [787, 275] width 15 height 15
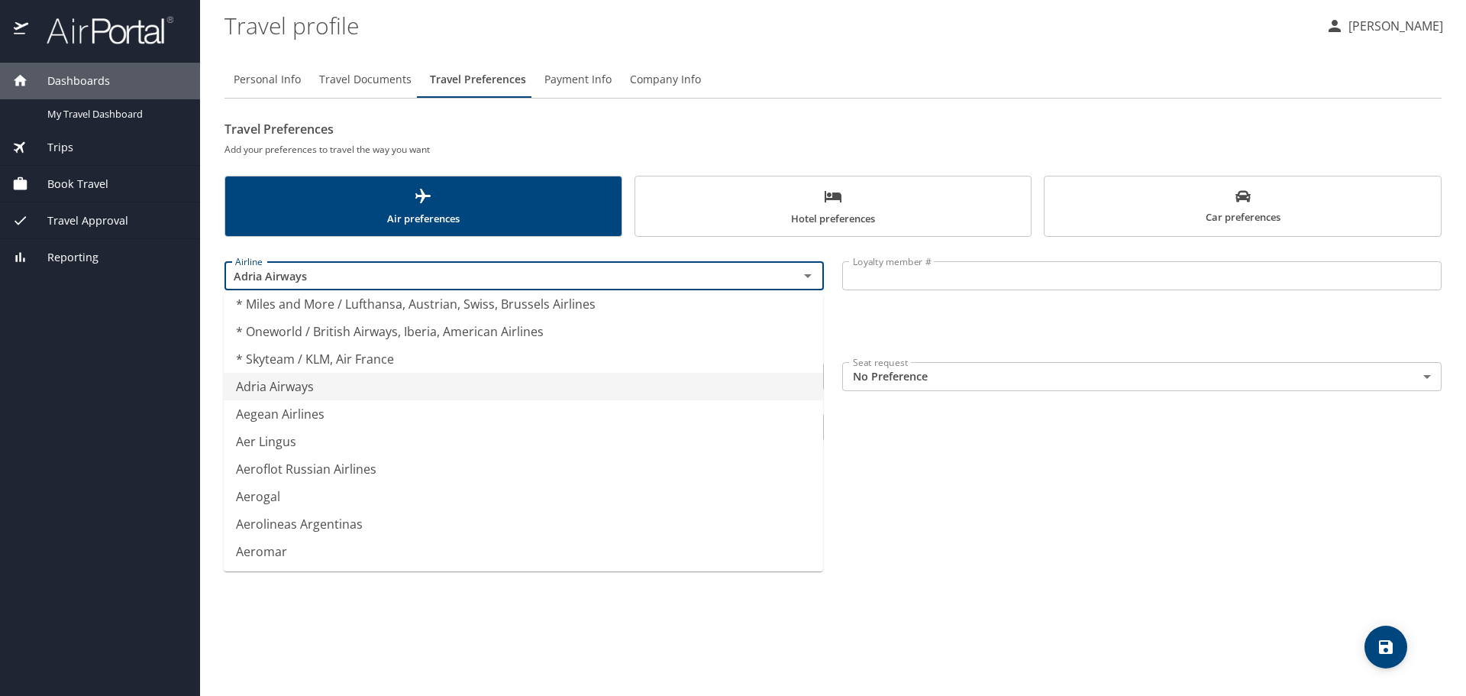
click at [1118, 557] on div "Personal Info Travel Documents Travel Preferences Payment Info Company Info Tra…" at bounding box center [832, 372] width 1217 height 647
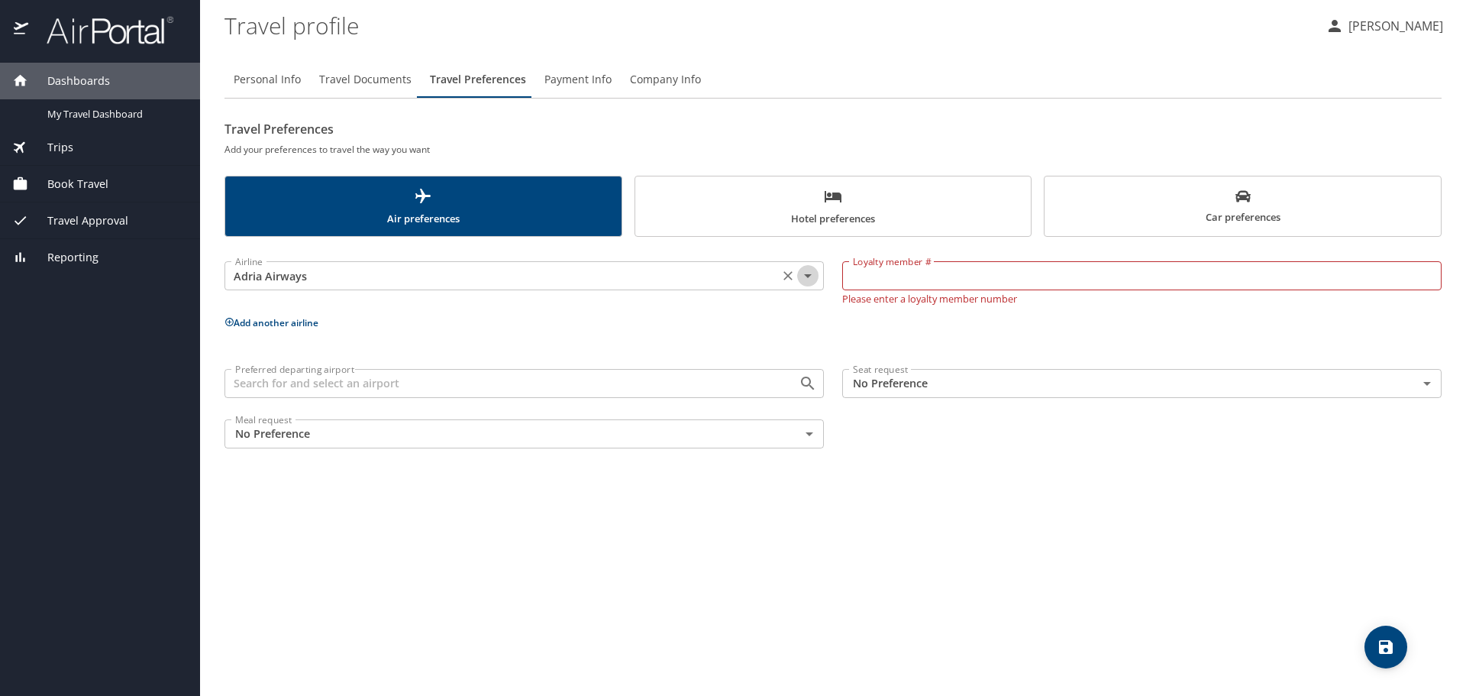
click at [809, 276] on icon "Open" at bounding box center [808, 276] width 8 height 4
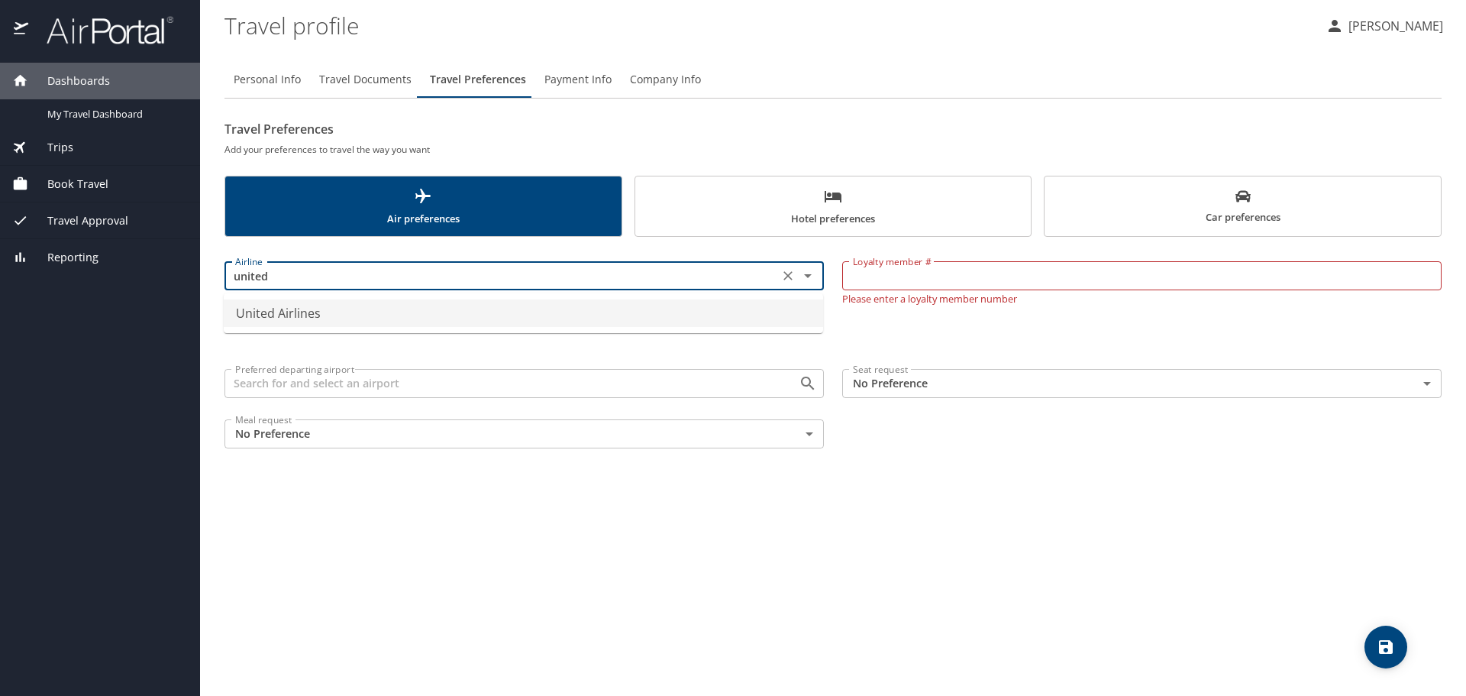
click at [378, 315] on li "United Airlines" at bounding box center [523, 312] width 599 height 27
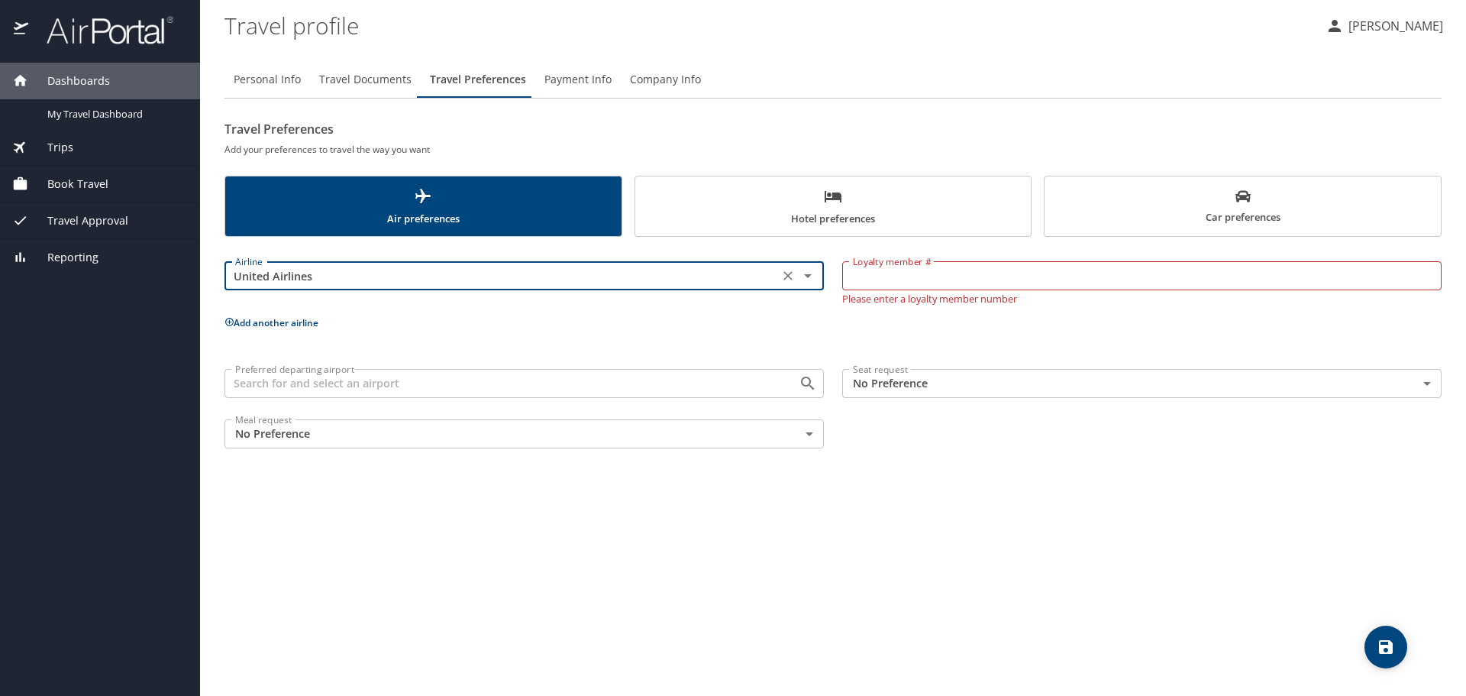
type input "United Airlines"
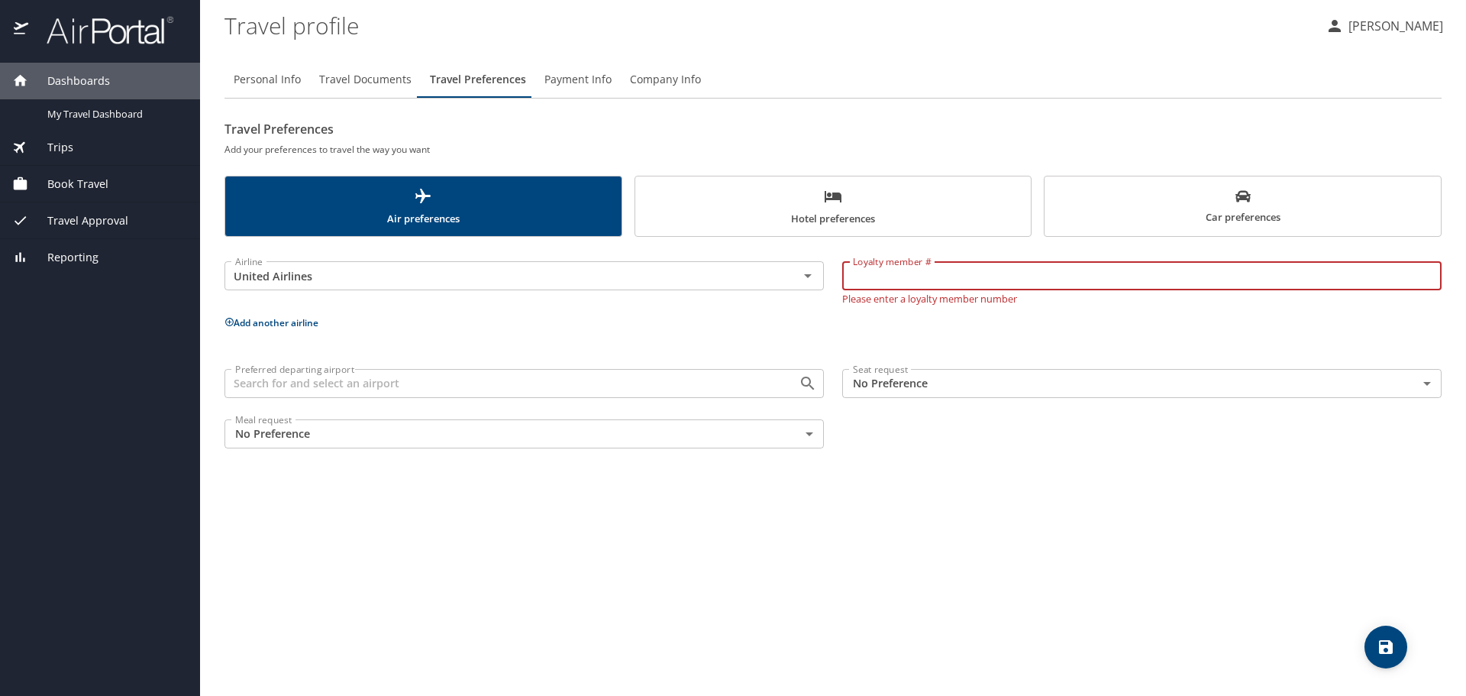
click at [890, 273] on input "Loyalty member #" at bounding box center [1141, 275] width 599 height 29
type input "JMG08861"
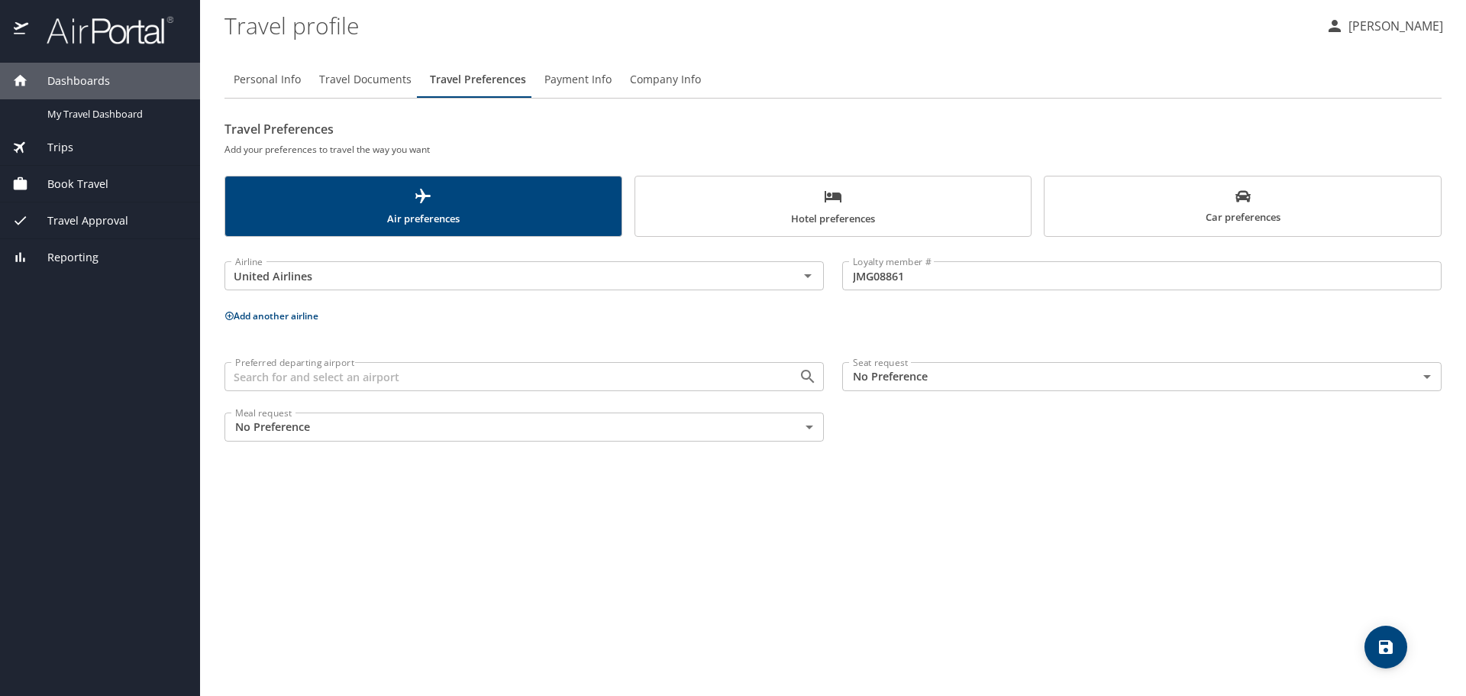
click at [227, 321] on button "Add another airline" at bounding box center [271, 315] width 94 height 13
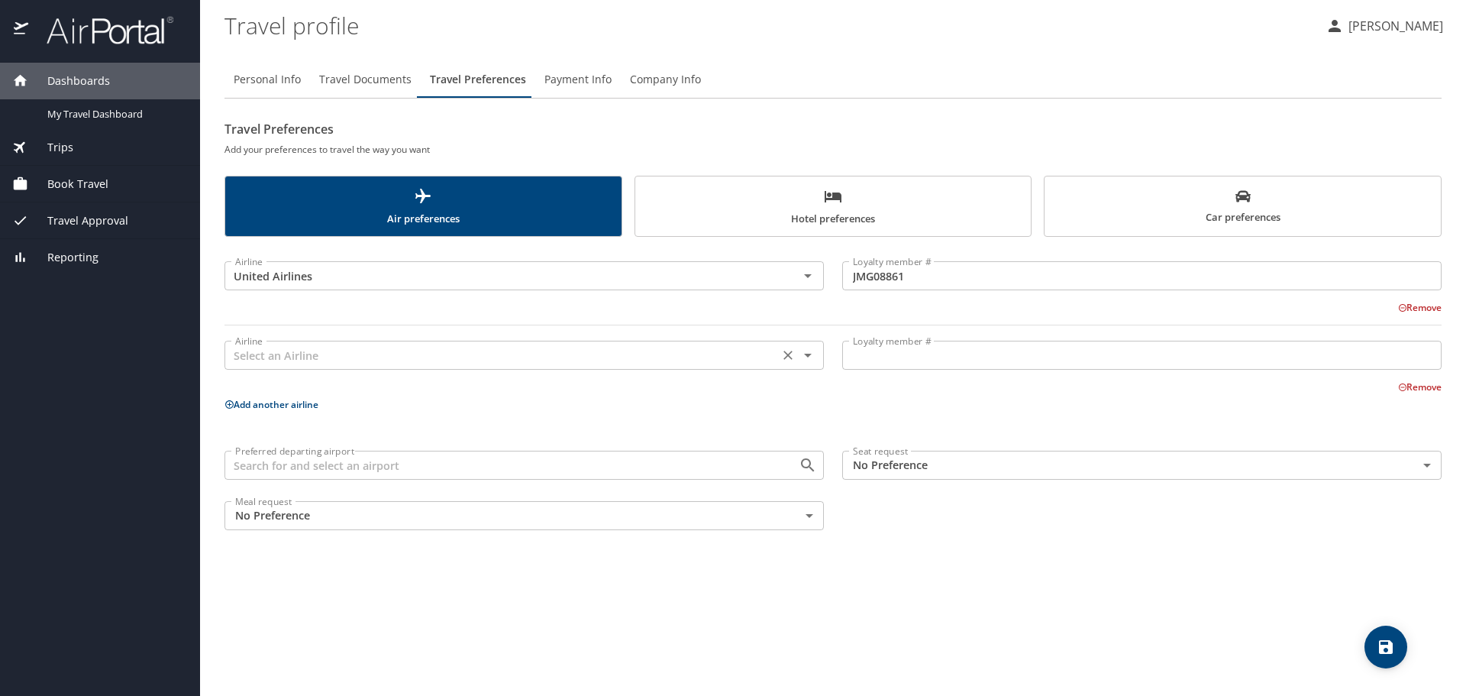
click at [249, 358] on input "text" at bounding box center [501, 355] width 545 height 20
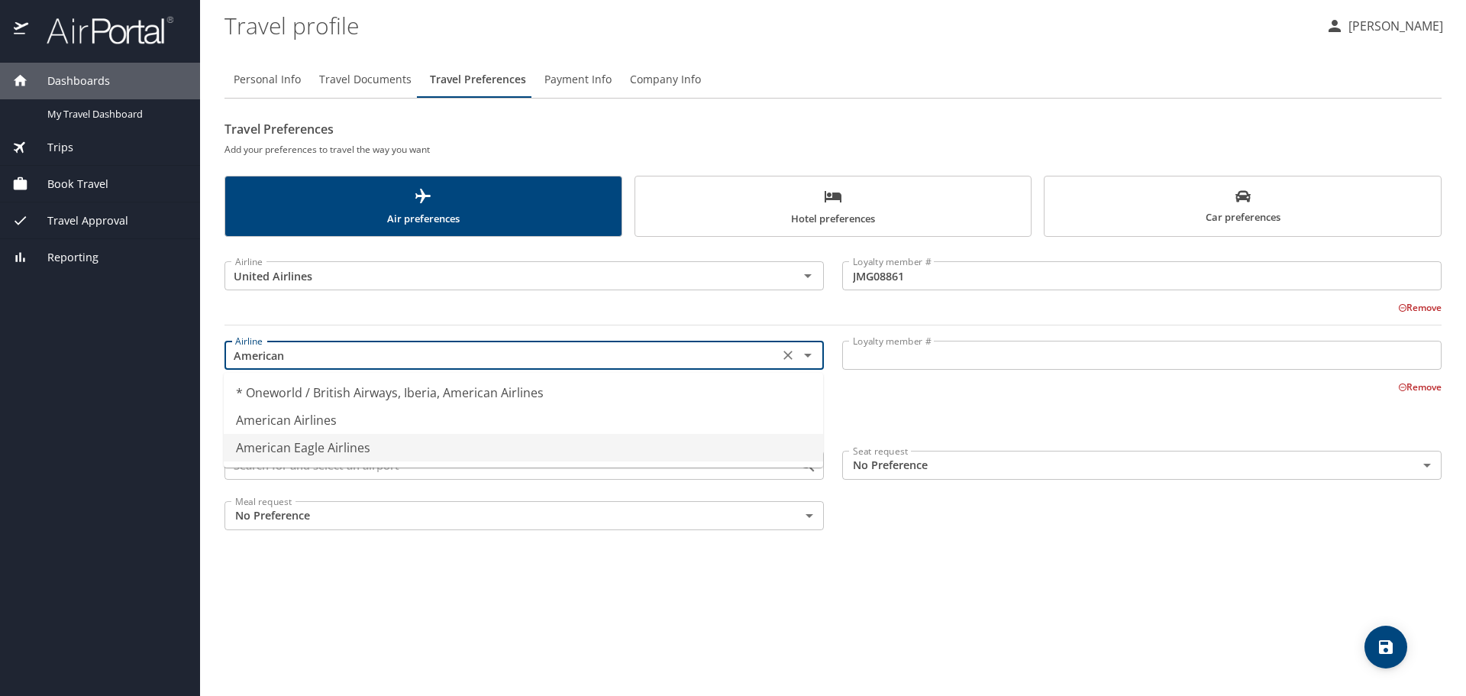
type input "American Eagle Airlines"
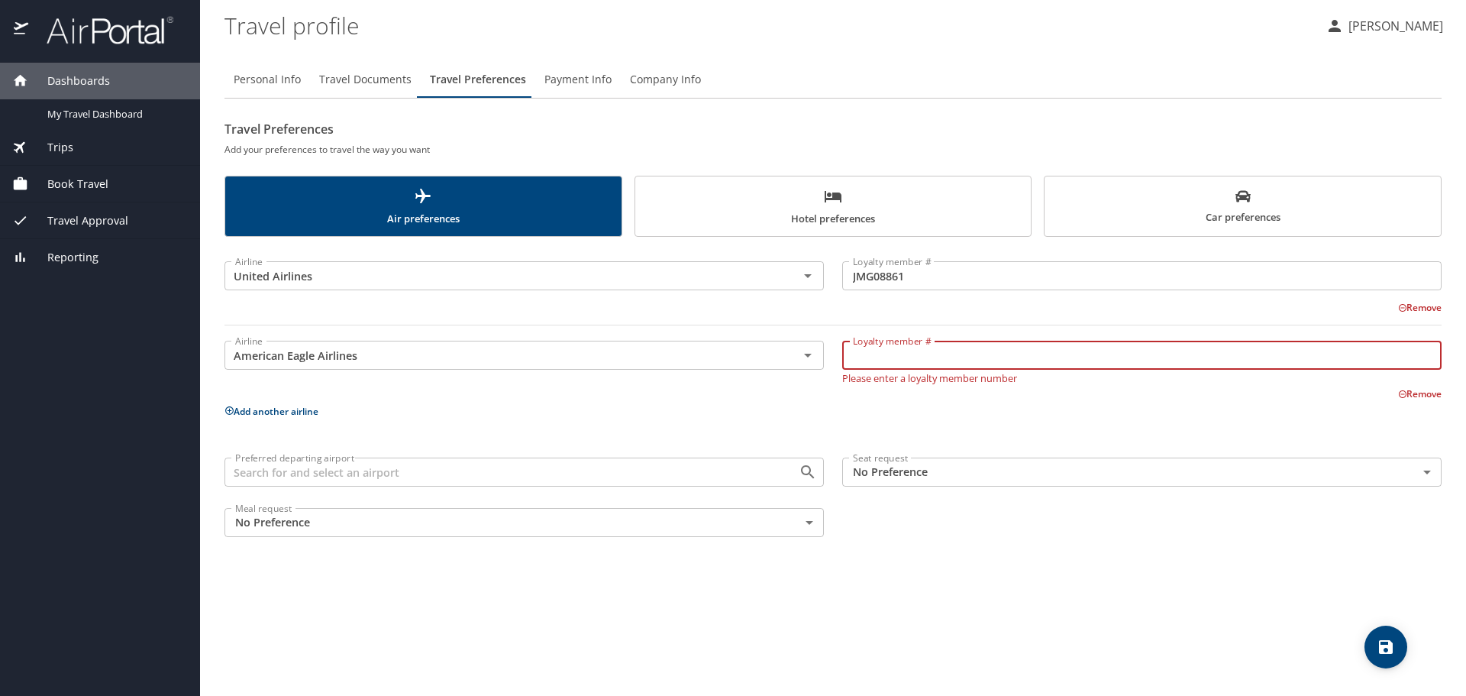
click at [890, 363] on input "Loyalty member #" at bounding box center [1141, 355] width 599 height 29
type input "2UP71C0"
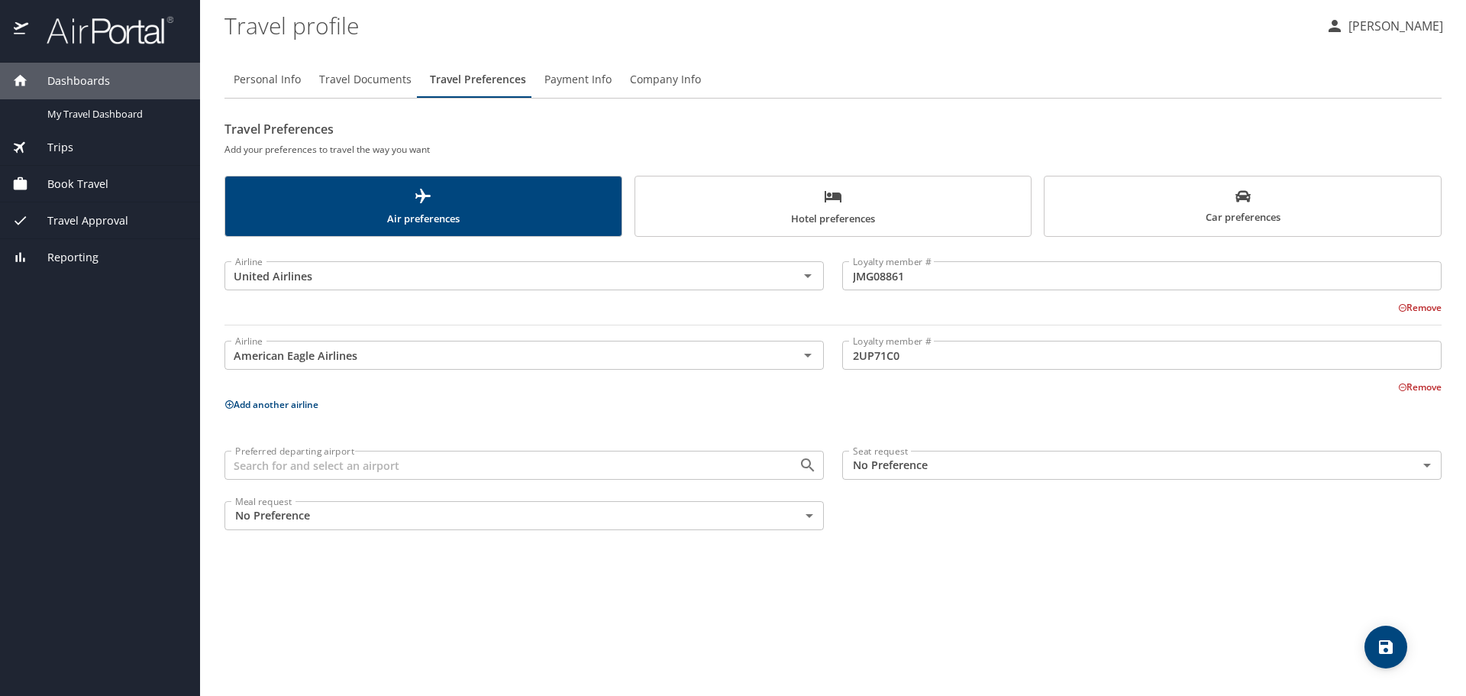
click at [227, 405] on icon at bounding box center [229, 404] width 10 height 10
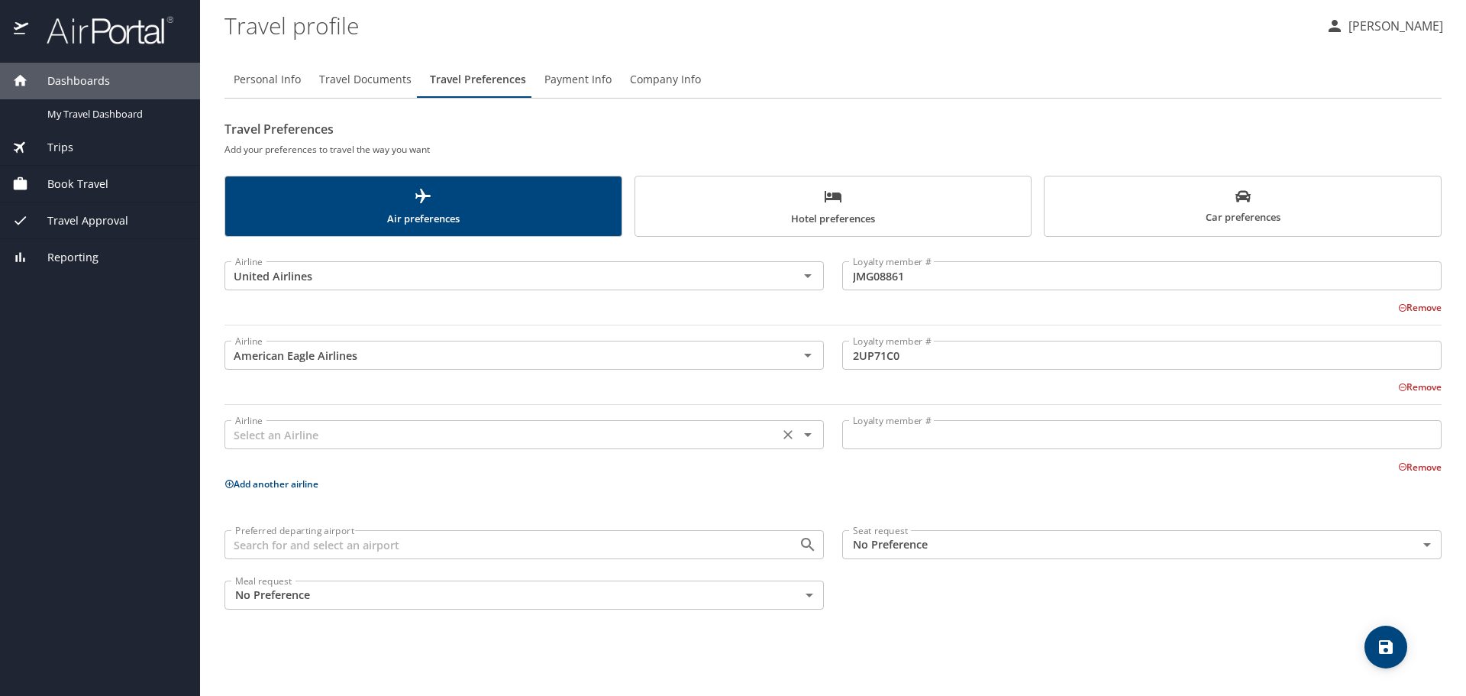
click at [809, 428] on icon "Open" at bounding box center [808, 434] width 18 height 18
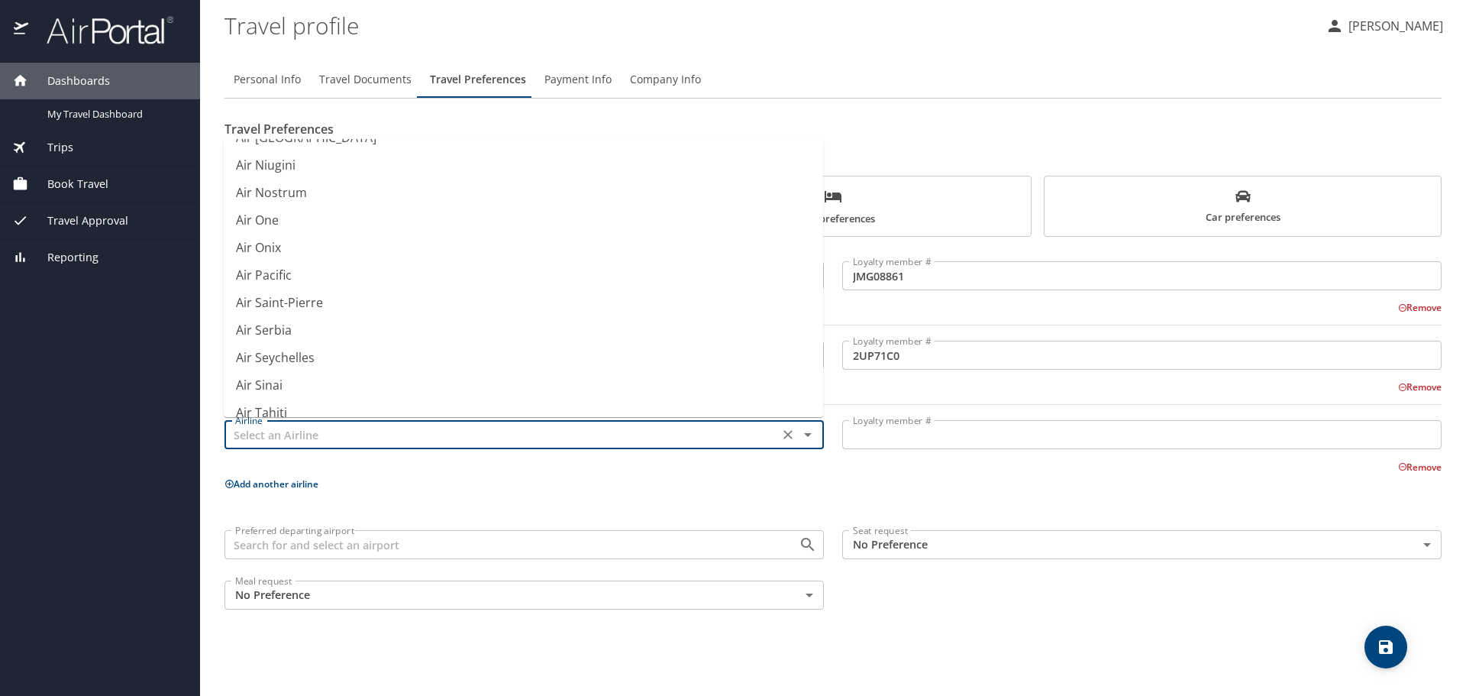
scroll to position [1909, 0]
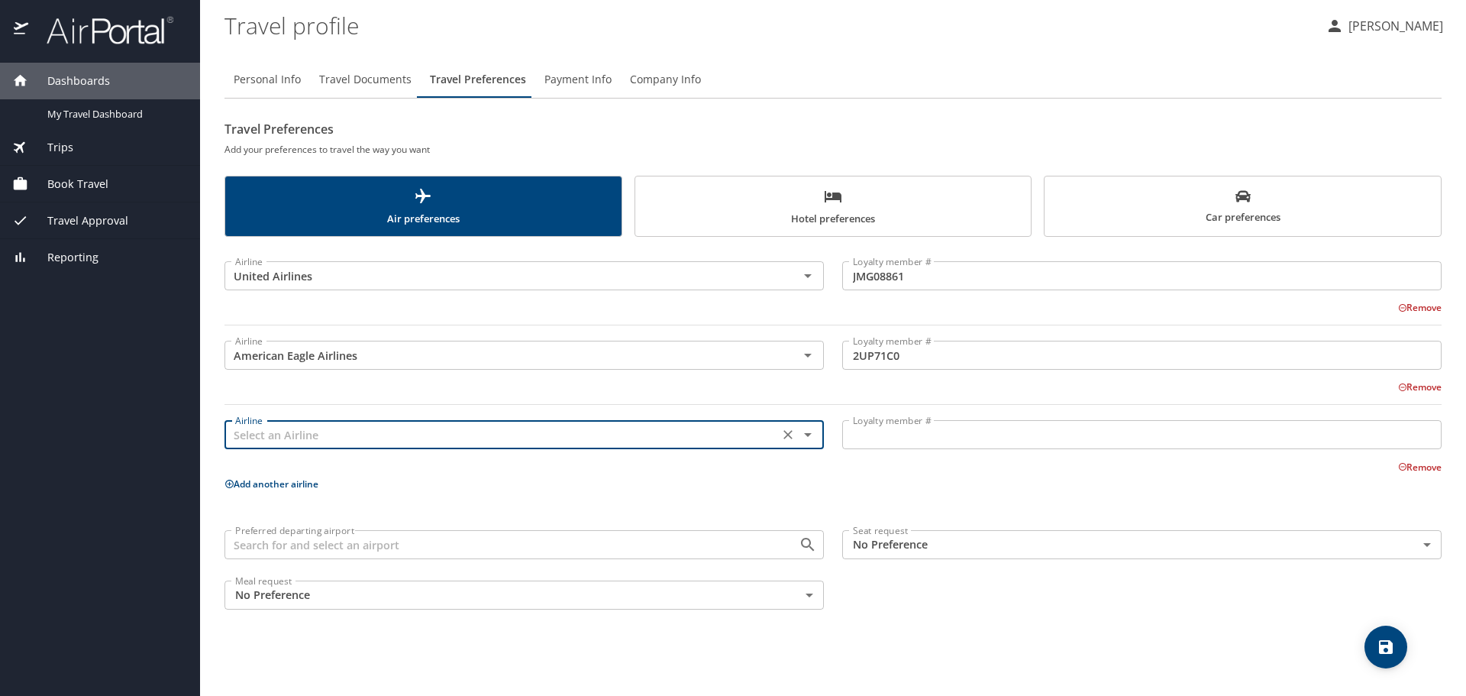
click at [310, 438] on input "text" at bounding box center [501, 435] width 545 height 20
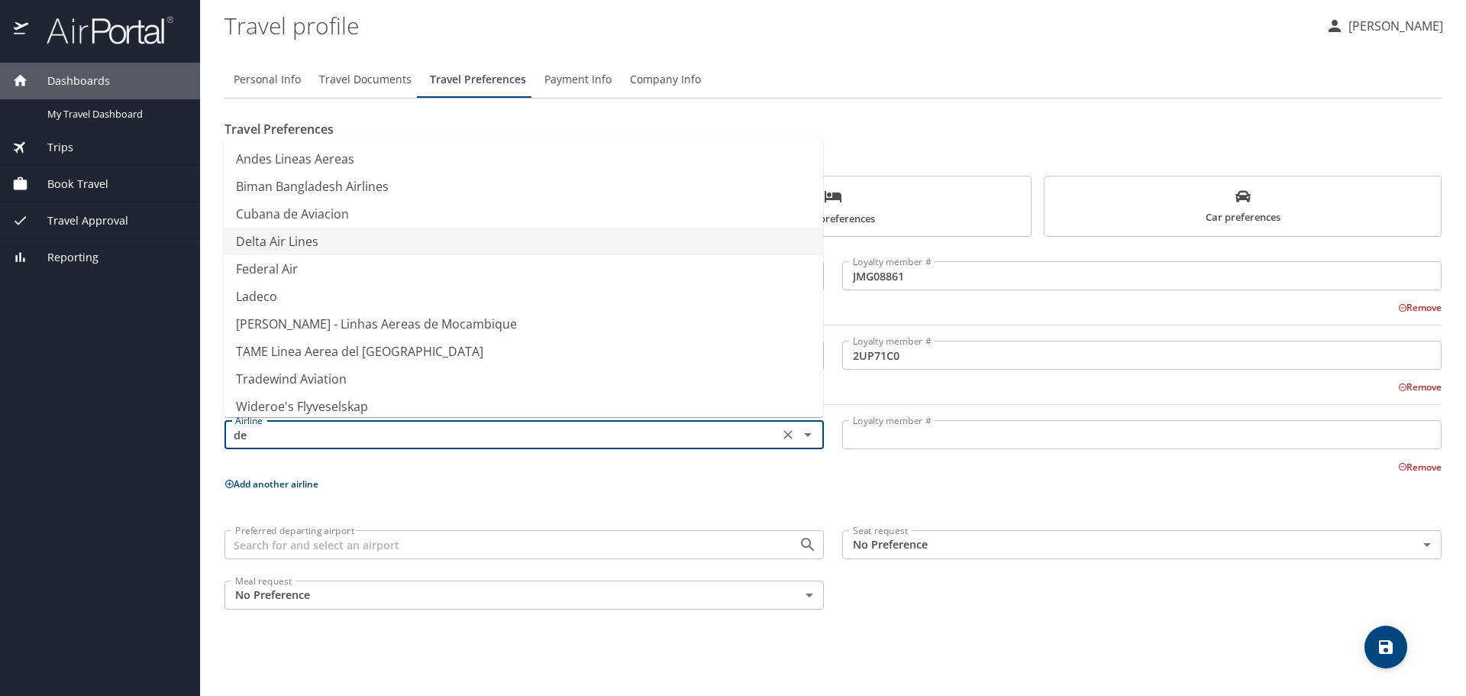
click at [299, 234] on li "Delta Air Lines" at bounding box center [523, 241] width 599 height 27
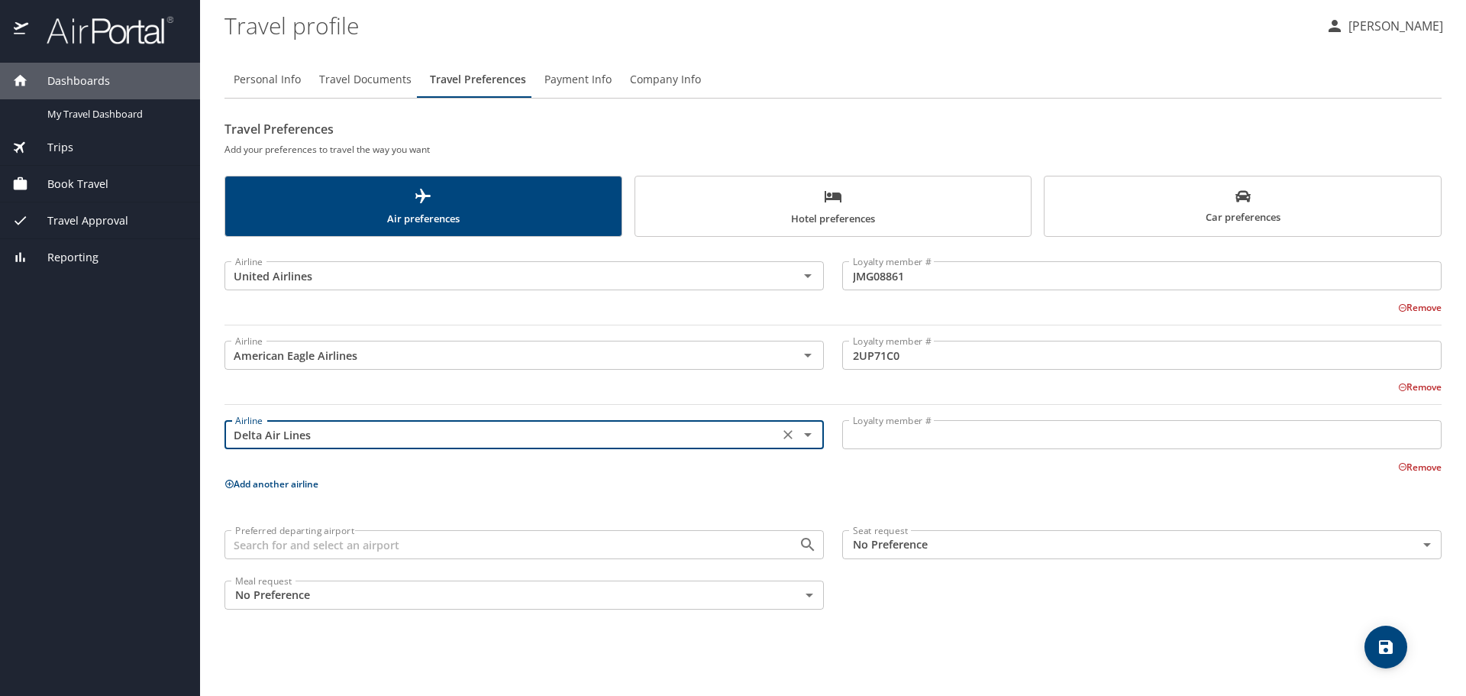
type input "Delta Air Lines"
click at [921, 427] on input "Loyalty member #" at bounding box center [1141, 434] width 599 height 29
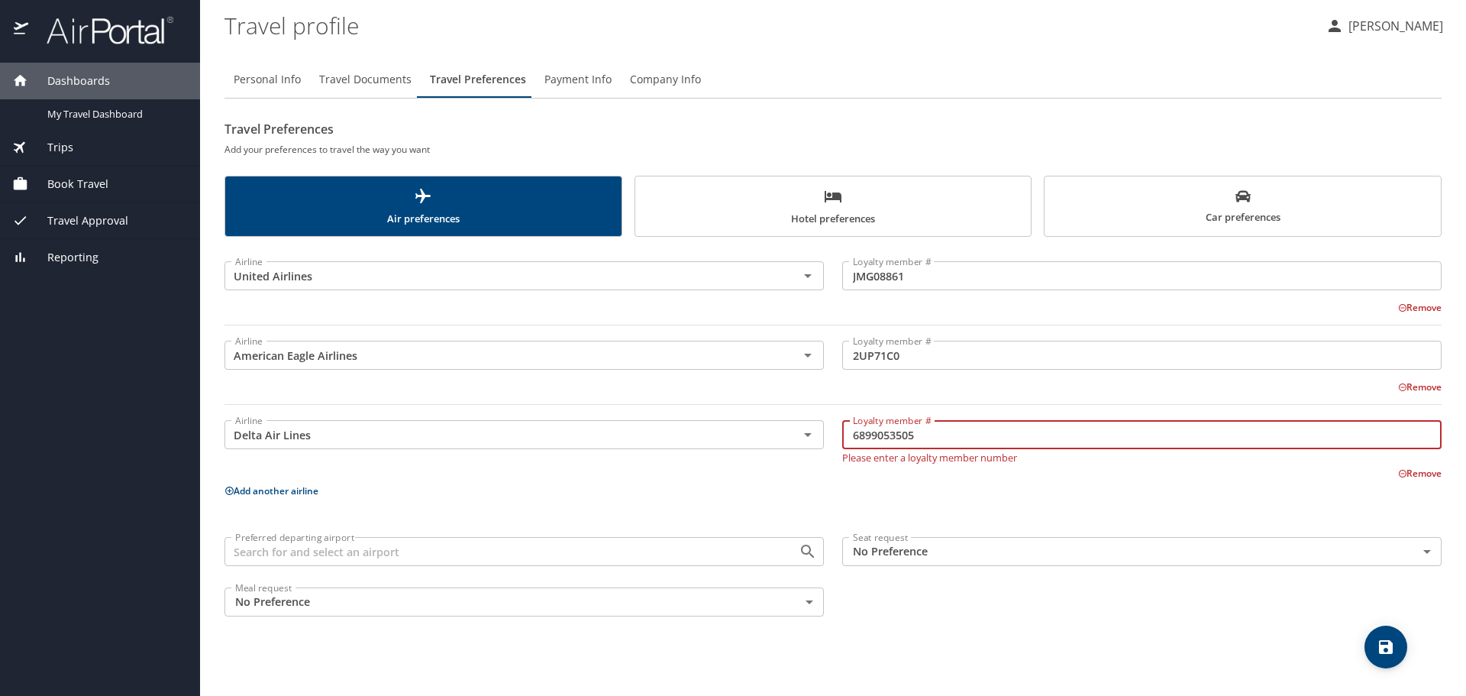
type input "6899053505"
click at [726, 493] on p "Add another airline" at bounding box center [832, 490] width 1217 height 19
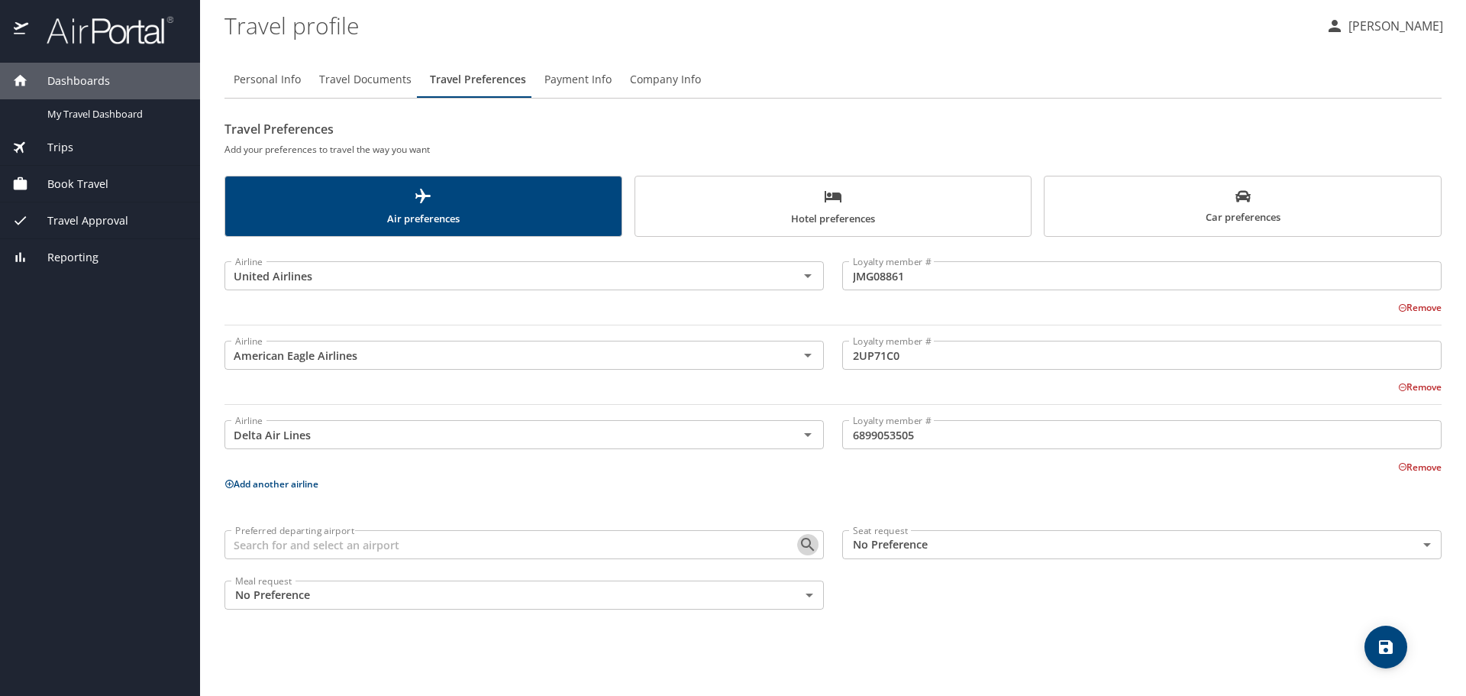
click at [811, 538] on icon "Open" at bounding box center [808, 544] width 18 height 18
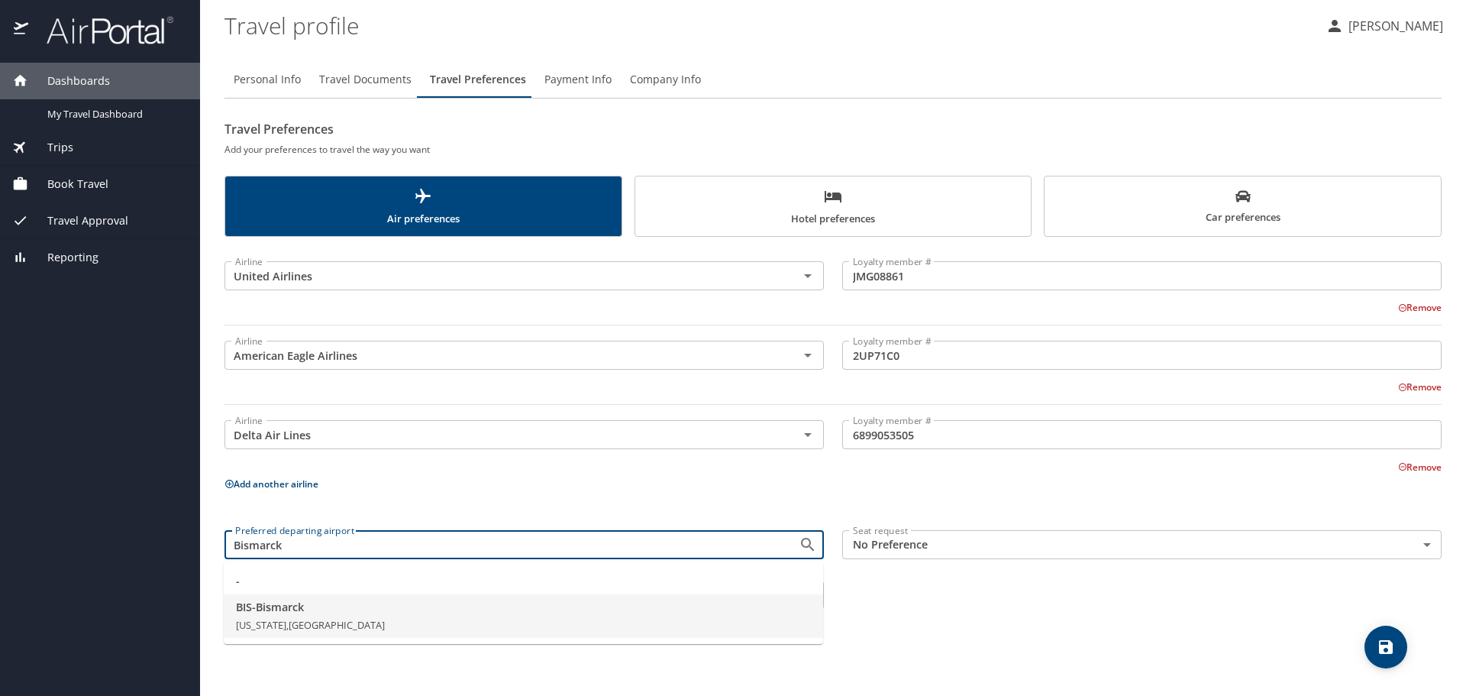
click at [333, 622] on span "[US_STATE], [GEOGRAPHIC_DATA]" at bounding box center [310, 625] width 149 height 14
type input "BIS - Bismarck"
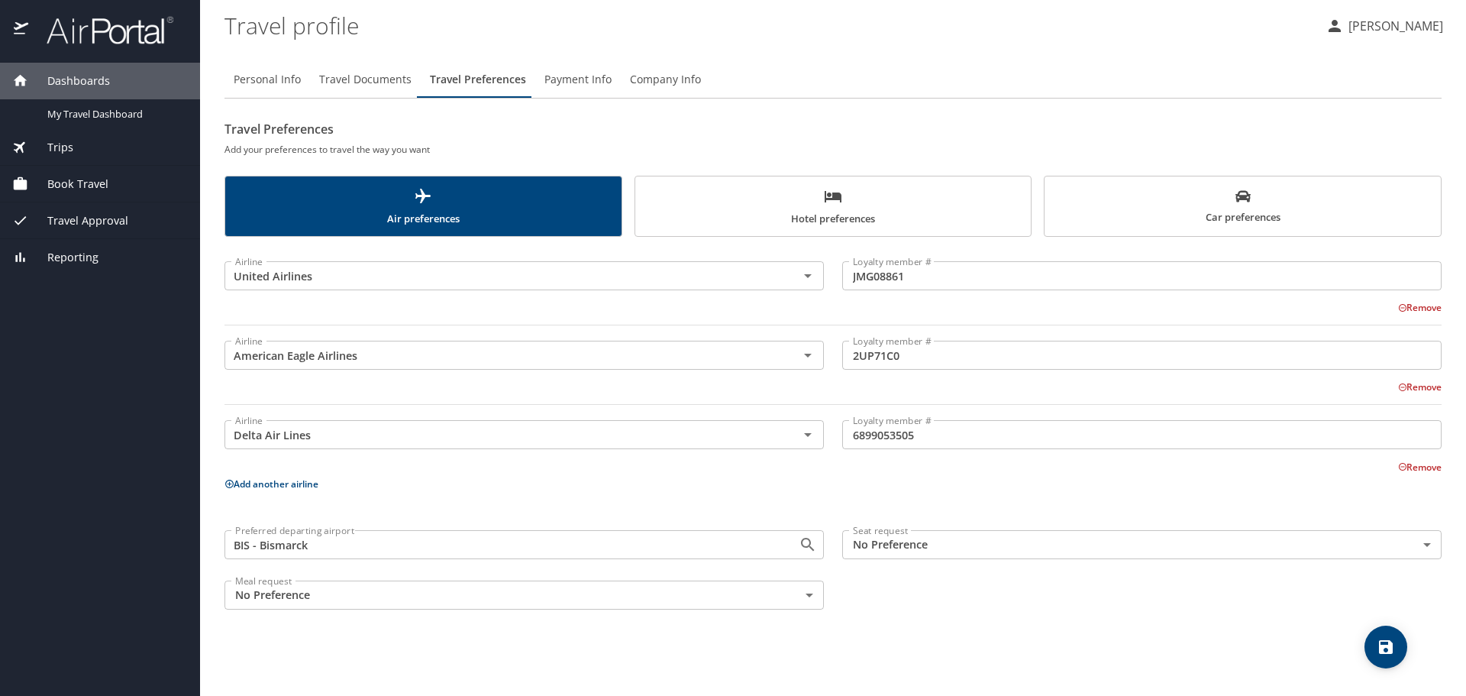
click at [1421, 538] on body "Dashboards My Travel Dashboard Trips Current / Future Trips Past Trips Trips Mi…" at bounding box center [733, 348] width 1466 height 696
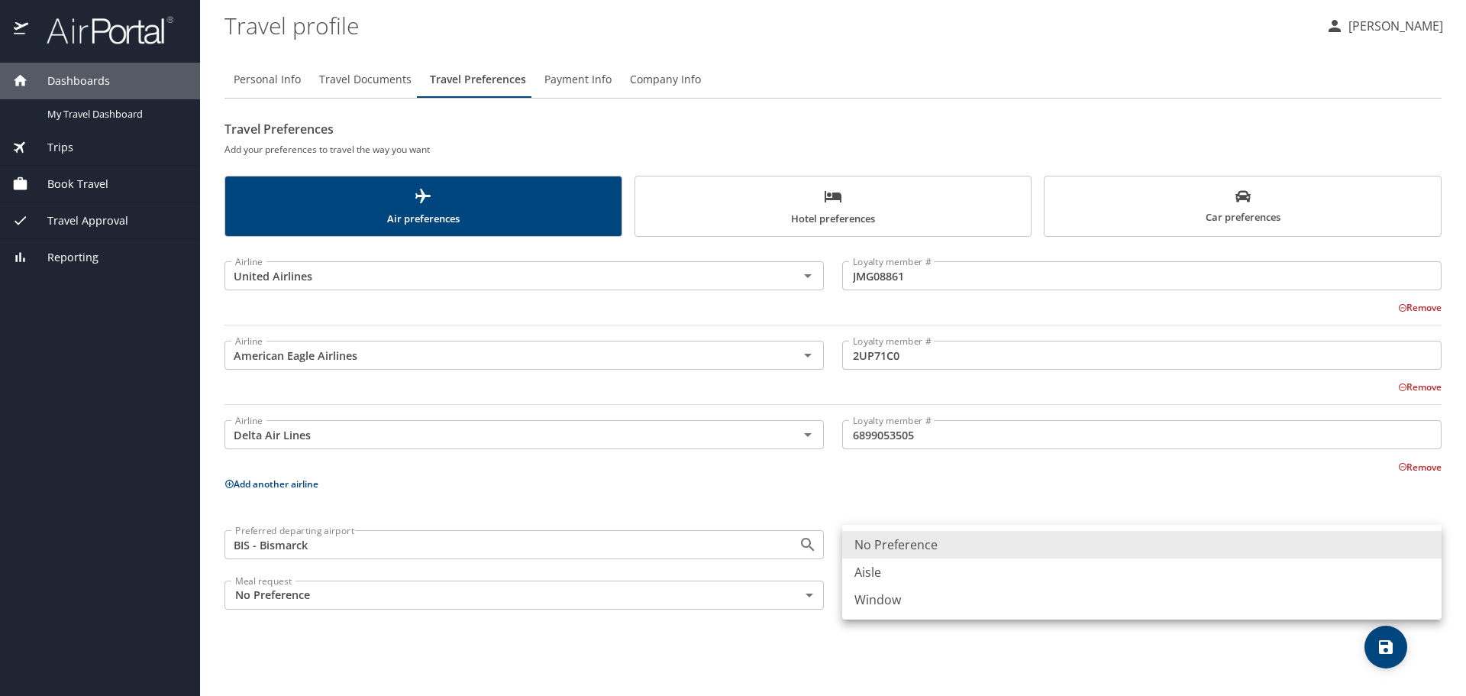
click at [880, 593] on li "Window" at bounding box center [1141, 599] width 599 height 27
type input "Window"
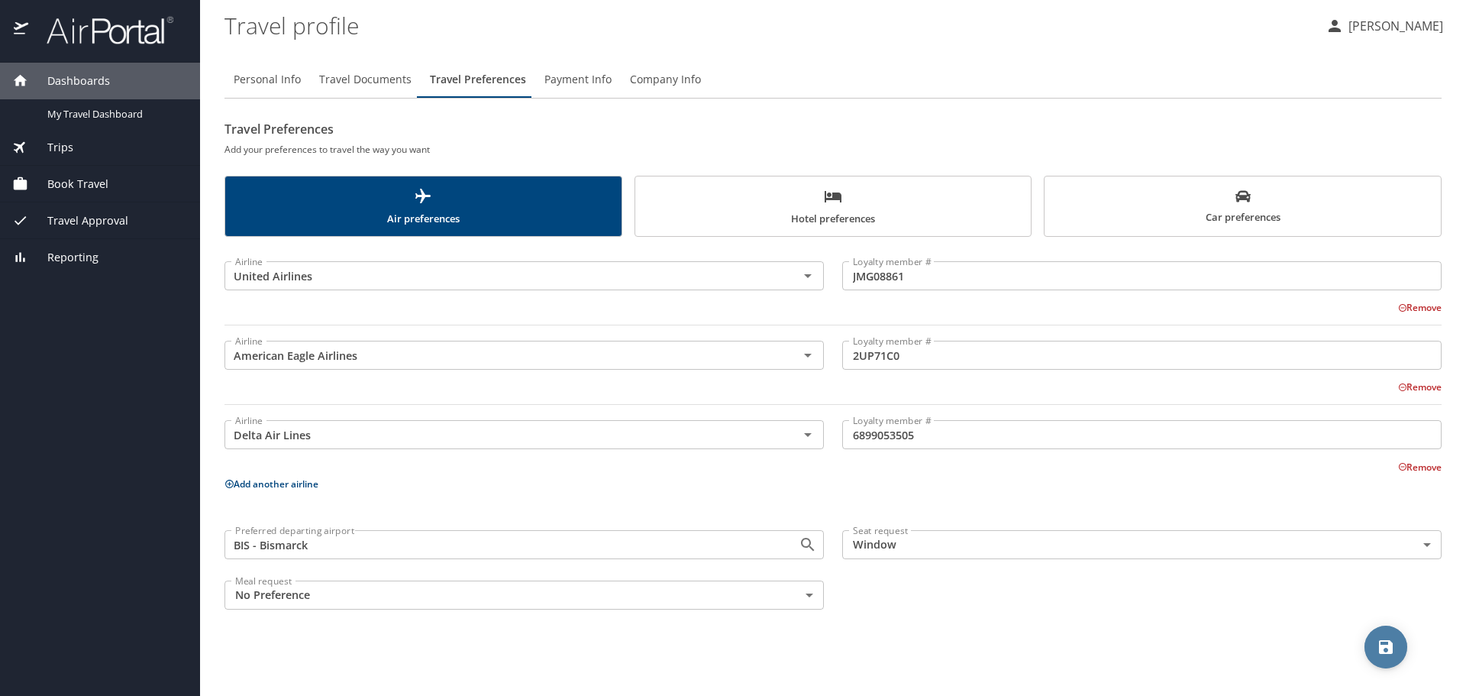
click at [1378, 638] on icon "save" at bounding box center [1386, 647] width 18 height 18
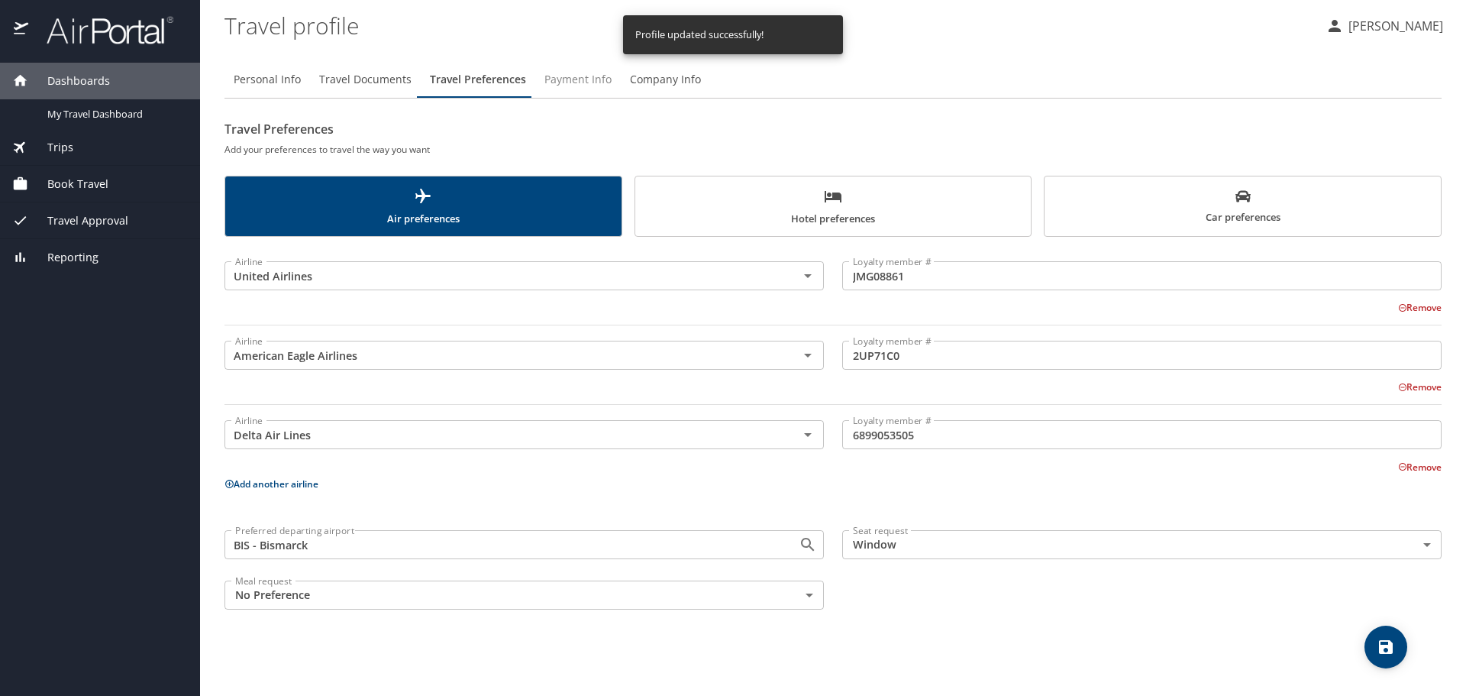
click at [586, 77] on span "Payment Info" at bounding box center [577, 79] width 67 height 19
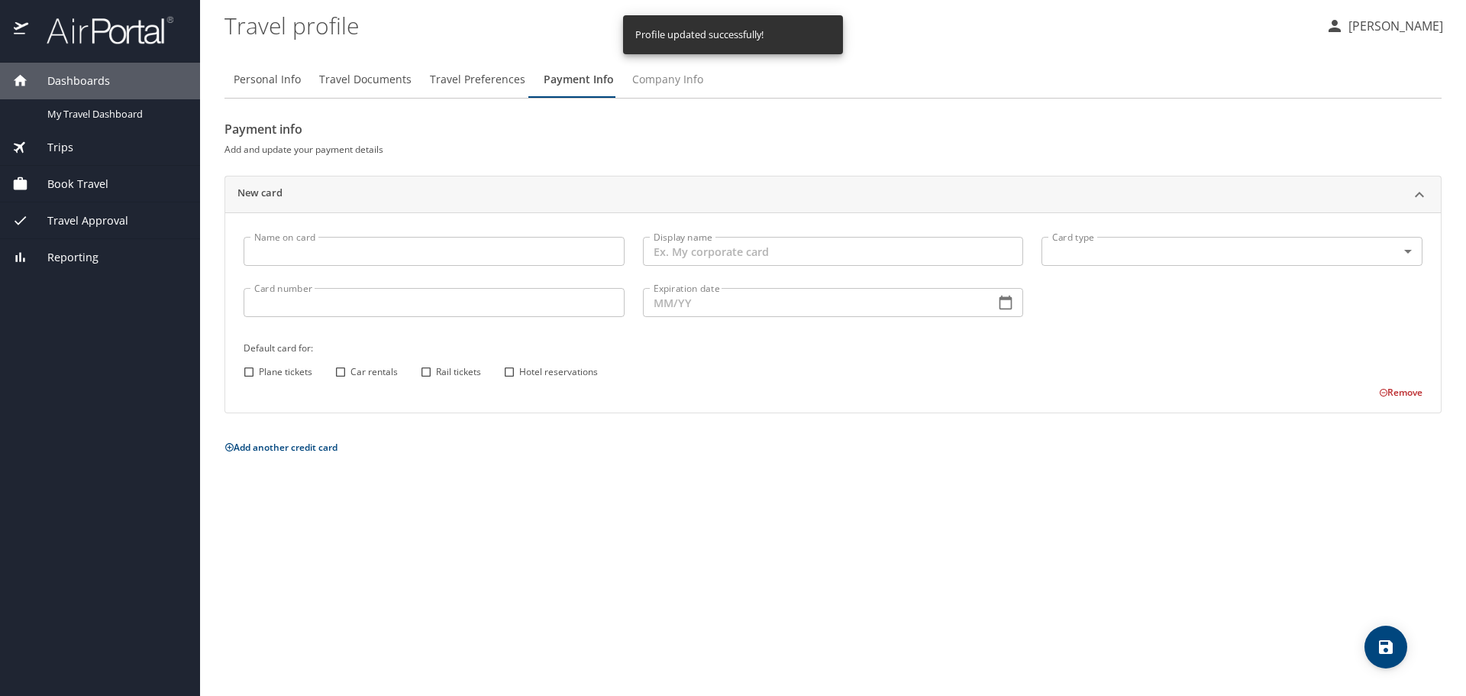
click at [658, 78] on span "Company Info" at bounding box center [667, 79] width 71 height 19
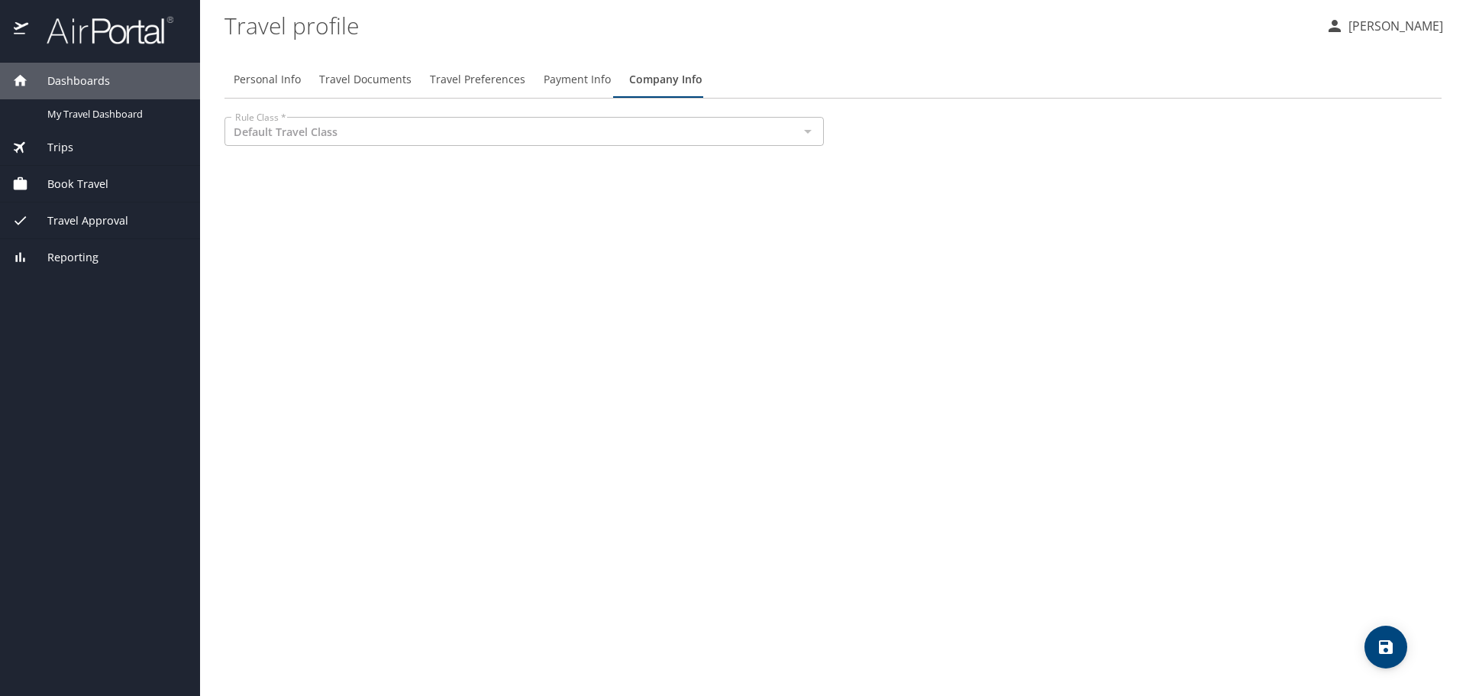
click at [1384, 17] on p "[PERSON_NAME]" at bounding box center [1393, 26] width 99 height 18
drag, startPoint x: 1346, startPoint y: 175, endPoint x: 1396, endPoint y: 162, distance: 51.3
click at [1346, 175] on li "Sign out" at bounding box center [1379, 170] width 156 height 27
